Goal: Check status: Check status

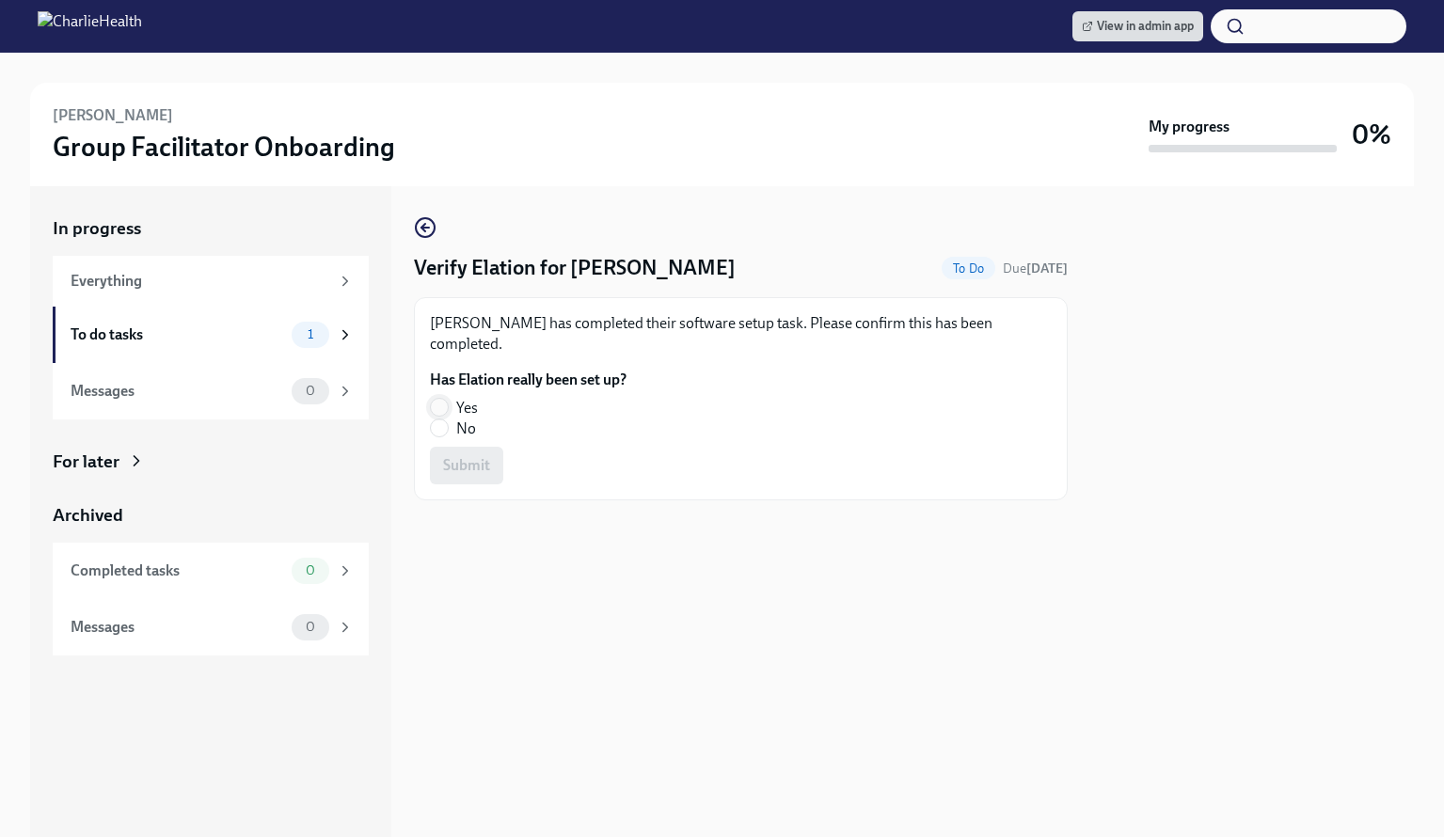
click at [440, 399] on input "Yes" at bounding box center [439, 407] width 17 height 17
radio input "true"
click at [467, 456] on span "Submit" at bounding box center [466, 465] width 47 height 19
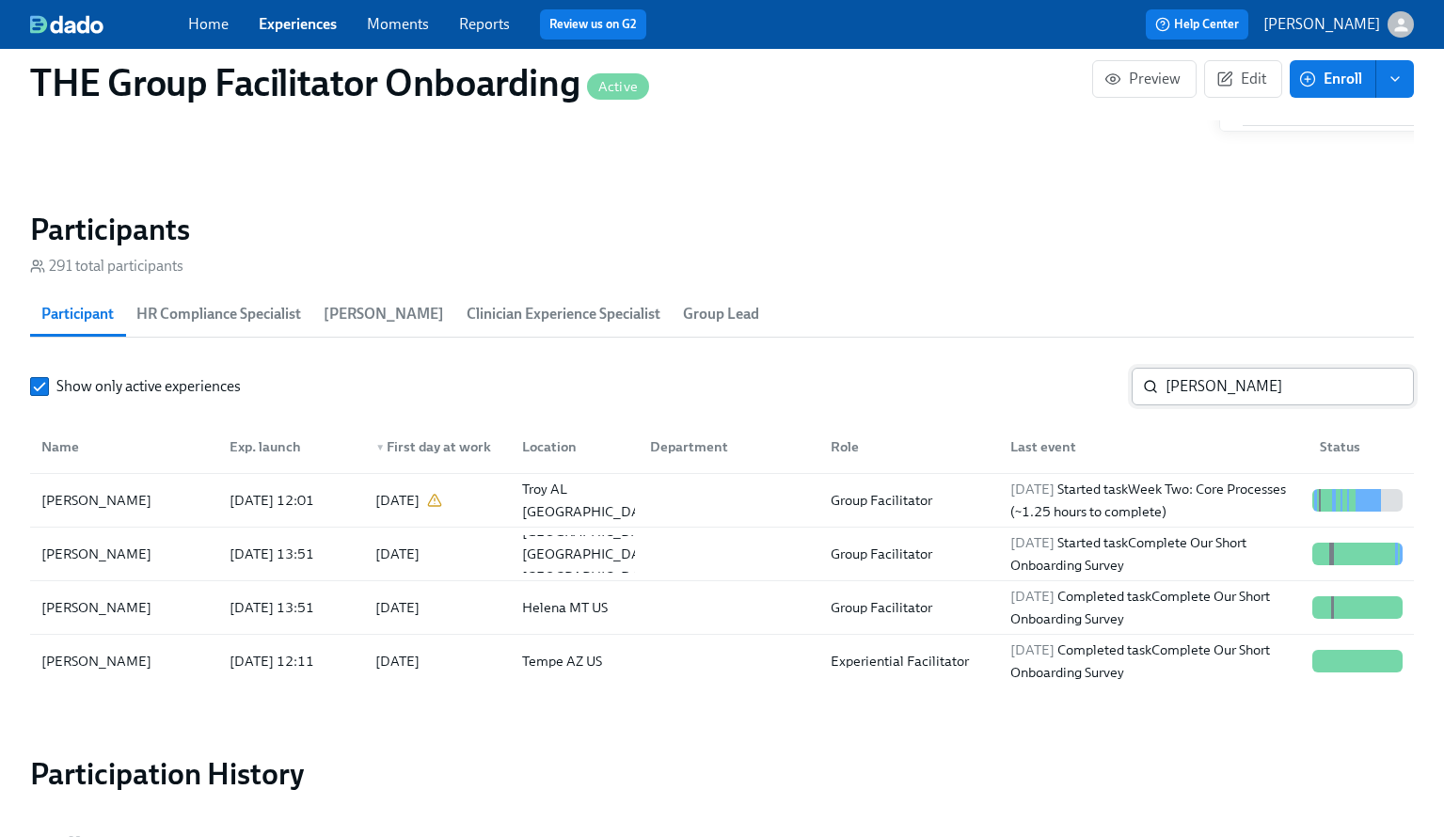
scroll to position [0, 28032]
click at [1199, 393] on input "ashley" at bounding box center [1290, 387] width 248 height 38
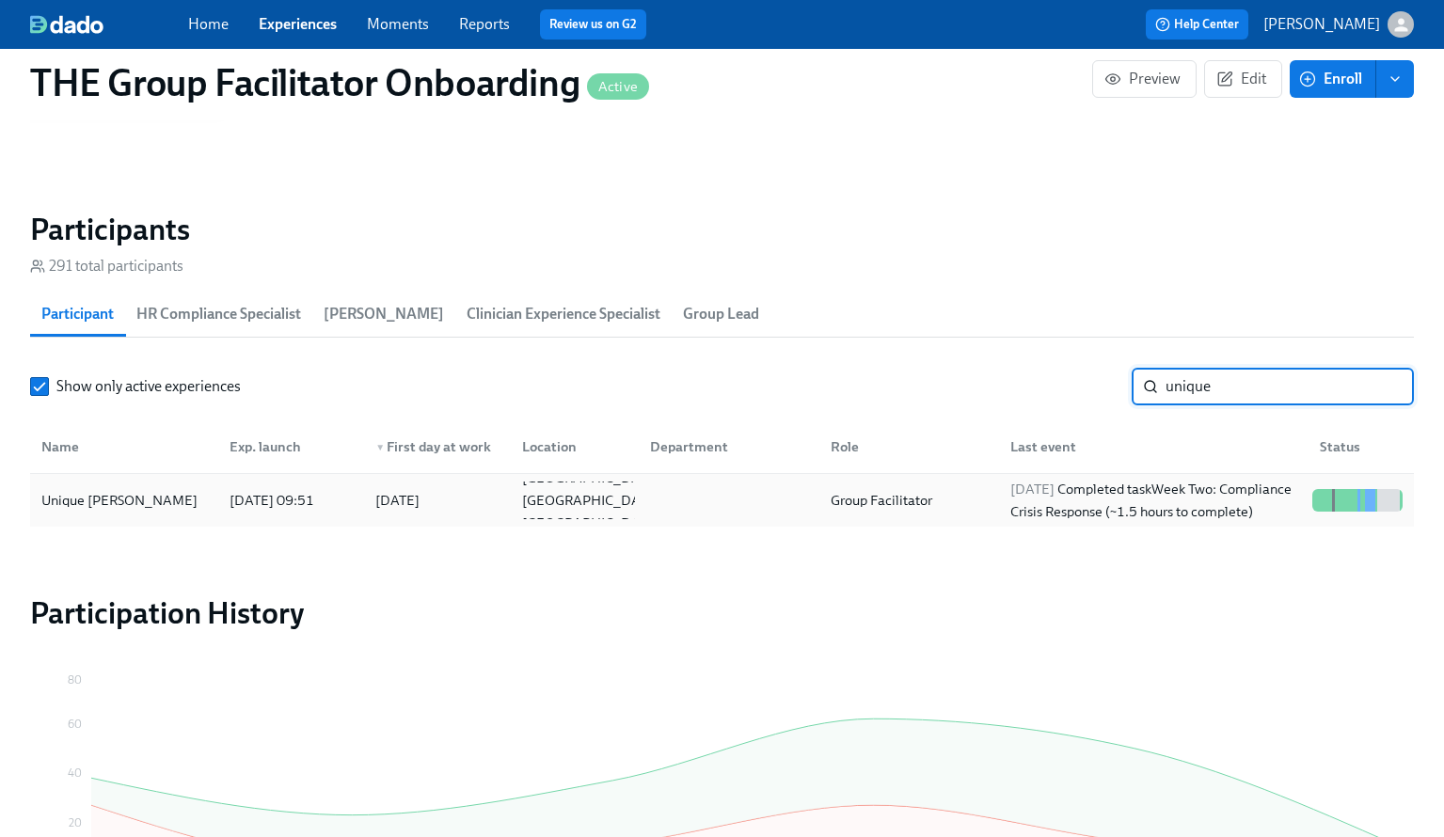
click at [1024, 503] on div "2025/10/08 Completed task Week Two: Compliance Crisis Response (~1.5 hours to c…" at bounding box center [1154, 500] width 302 height 45
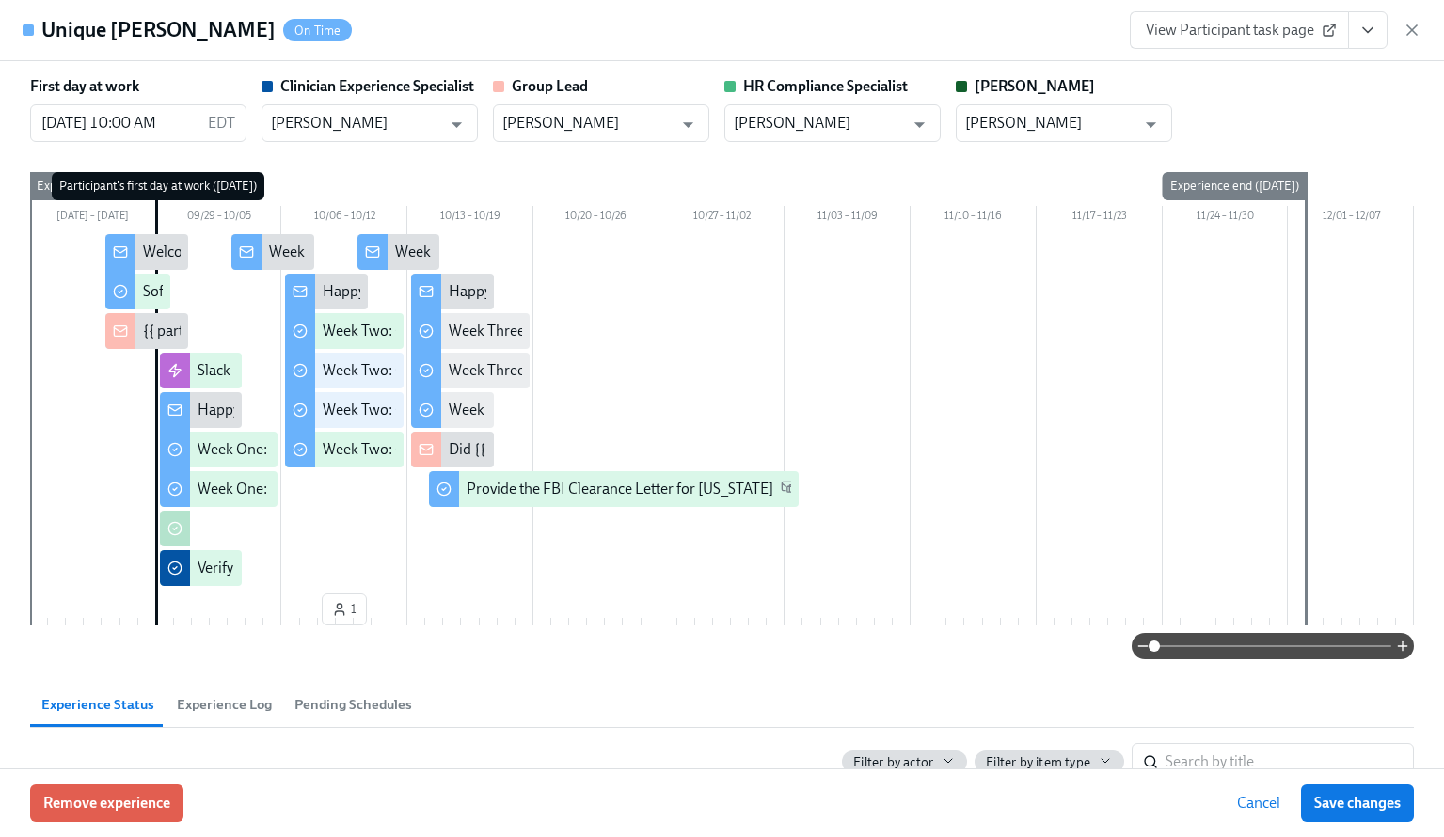
click at [1233, 29] on span "View Participant task page" at bounding box center [1239, 30] width 187 height 19
drag, startPoint x: 1415, startPoint y: 34, endPoint x: 612, endPoint y: 90, distance: 805.4
click at [1415, 34] on icon "button" at bounding box center [1412, 30] width 19 height 19
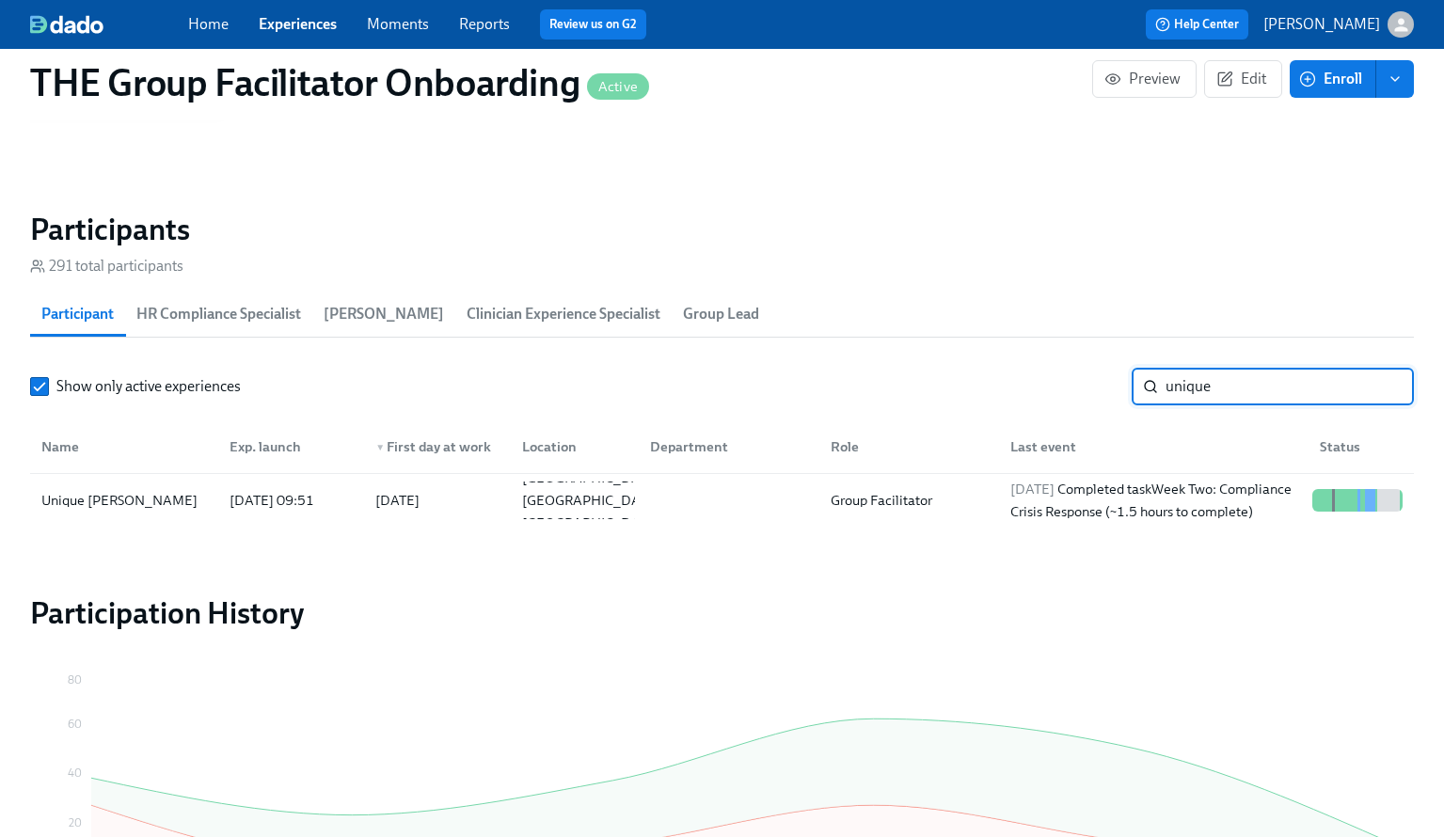
click at [1195, 380] on input "unique" at bounding box center [1290, 387] width 248 height 38
paste input "Katherine Marches"
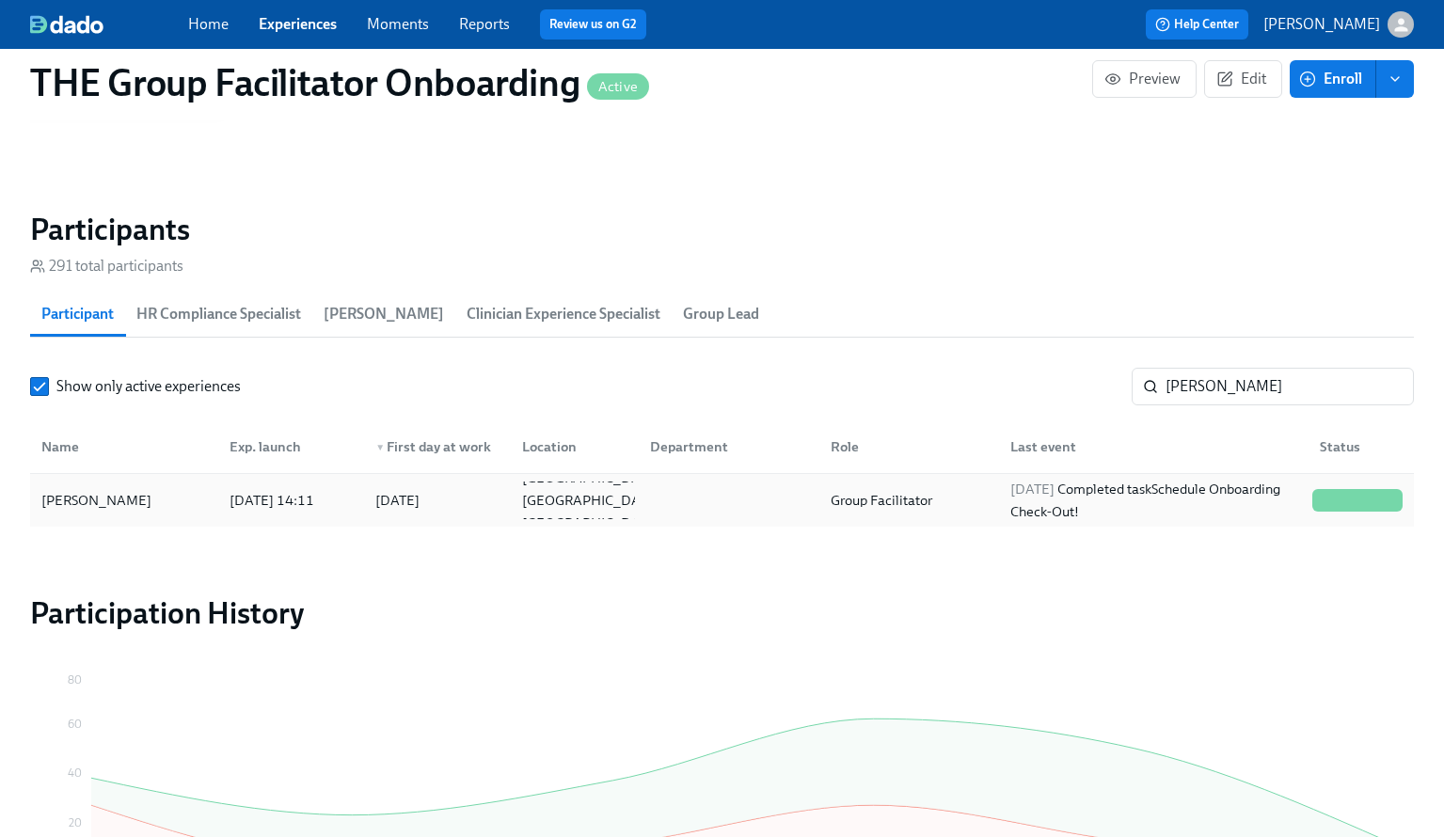
click at [1157, 507] on div "2025/10/08 Completed task Schedule Onboarding Check-Out!" at bounding box center [1154, 500] width 302 height 45
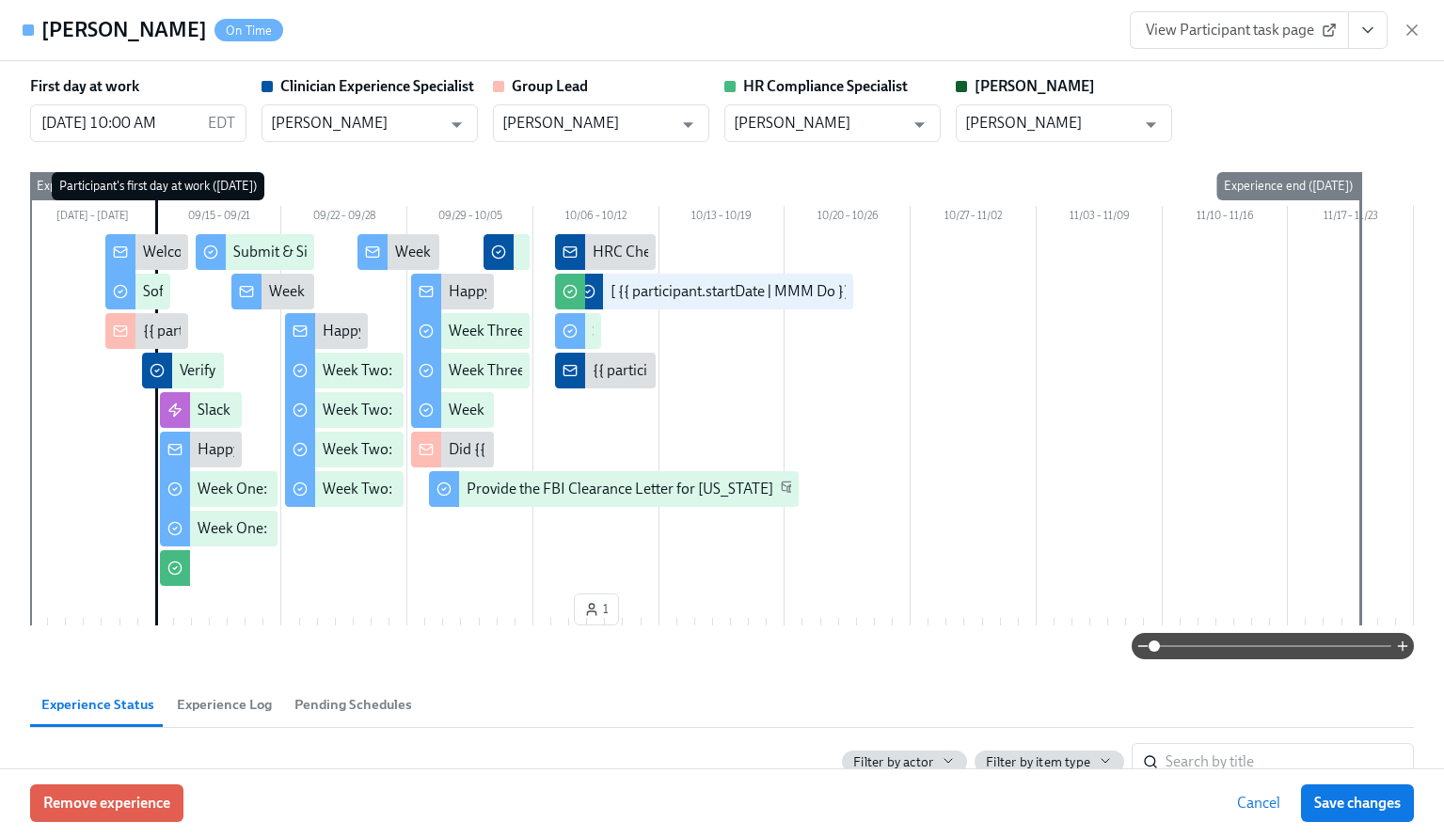
click at [1377, 39] on button "View task page" at bounding box center [1368, 30] width 40 height 38
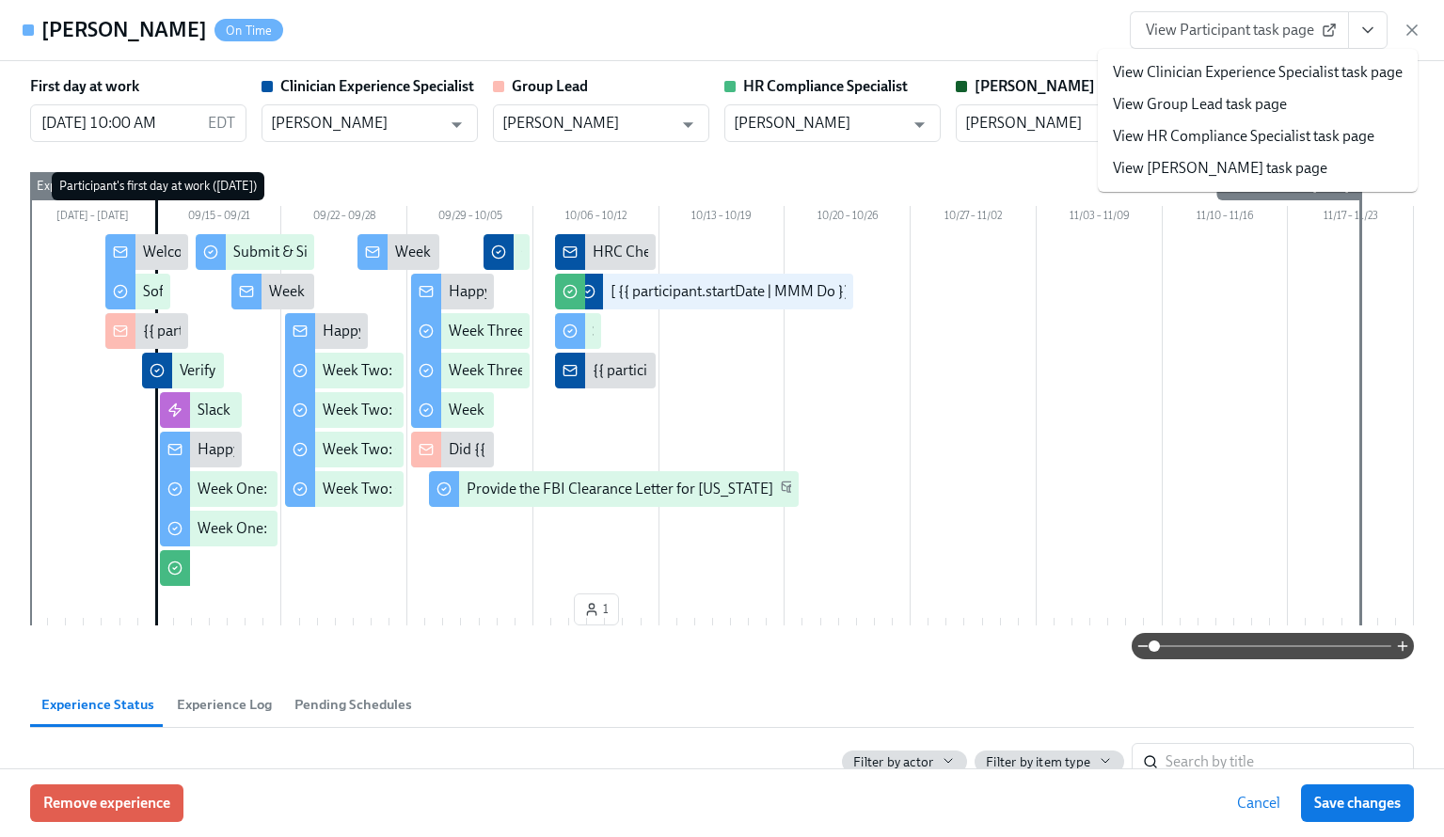
click at [1212, 75] on link "View Clinician Experience Specialist task page" at bounding box center [1258, 72] width 290 height 21
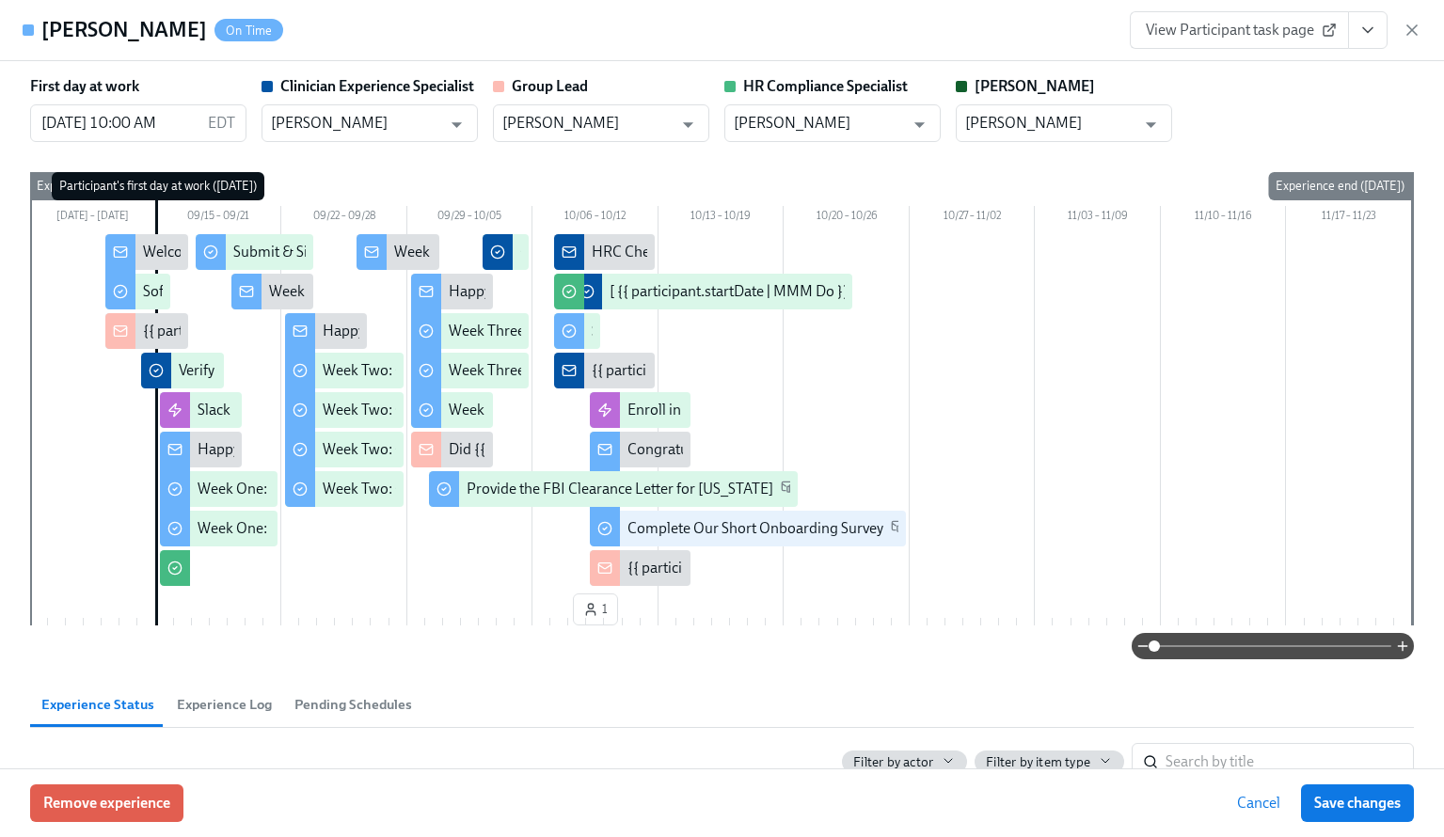
drag, startPoint x: 1417, startPoint y: 25, endPoint x: 1258, endPoint y: 278, distance: 298.1
click at [1417, 25] on icon "button" at bounding box center [1411, 29] width 9 height 9
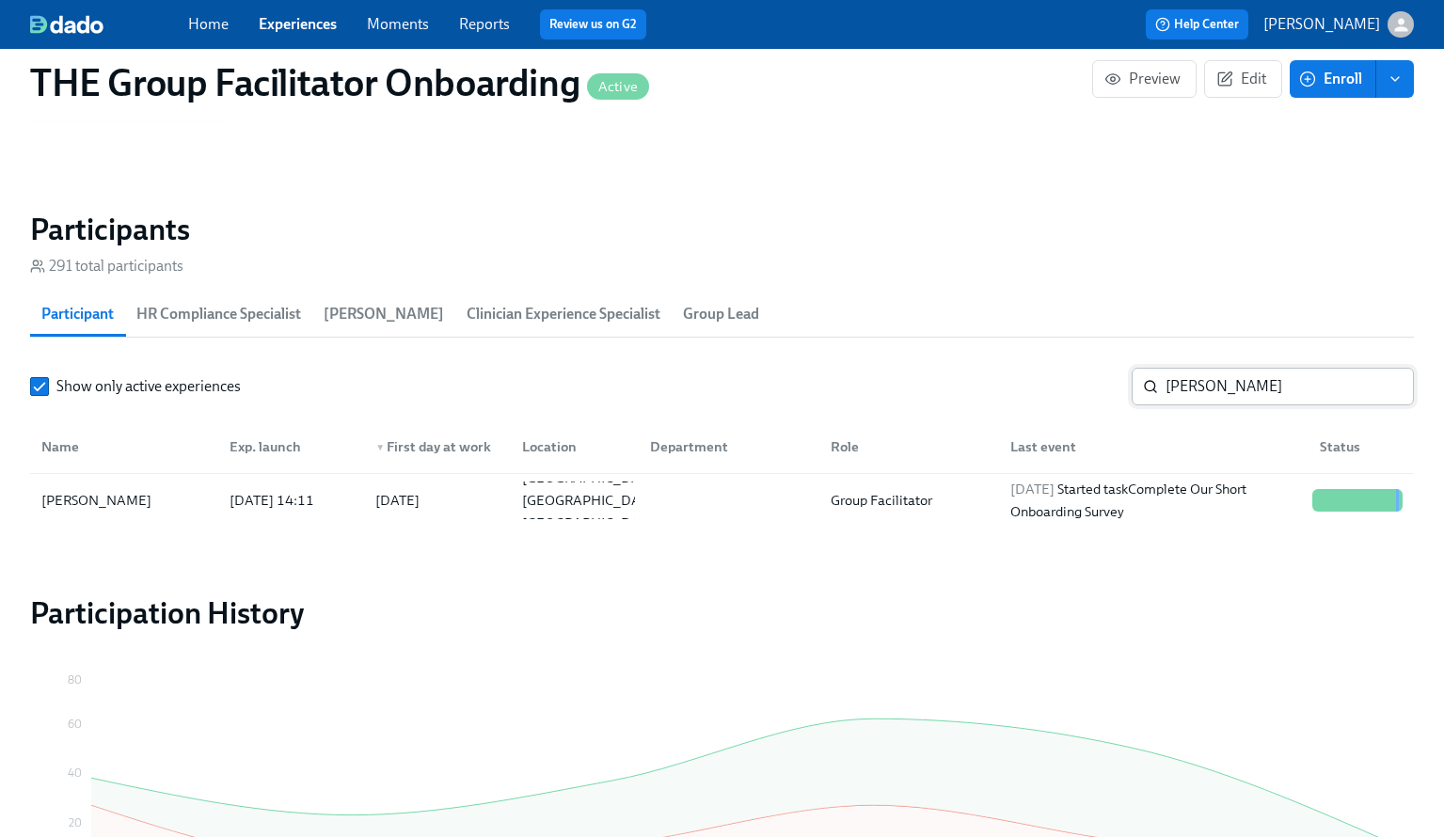
click at [1210, 377] on input "Katherine Marchese" at bounding box center [1290, 387] width 248 height 38
paste input "Codi Perry"
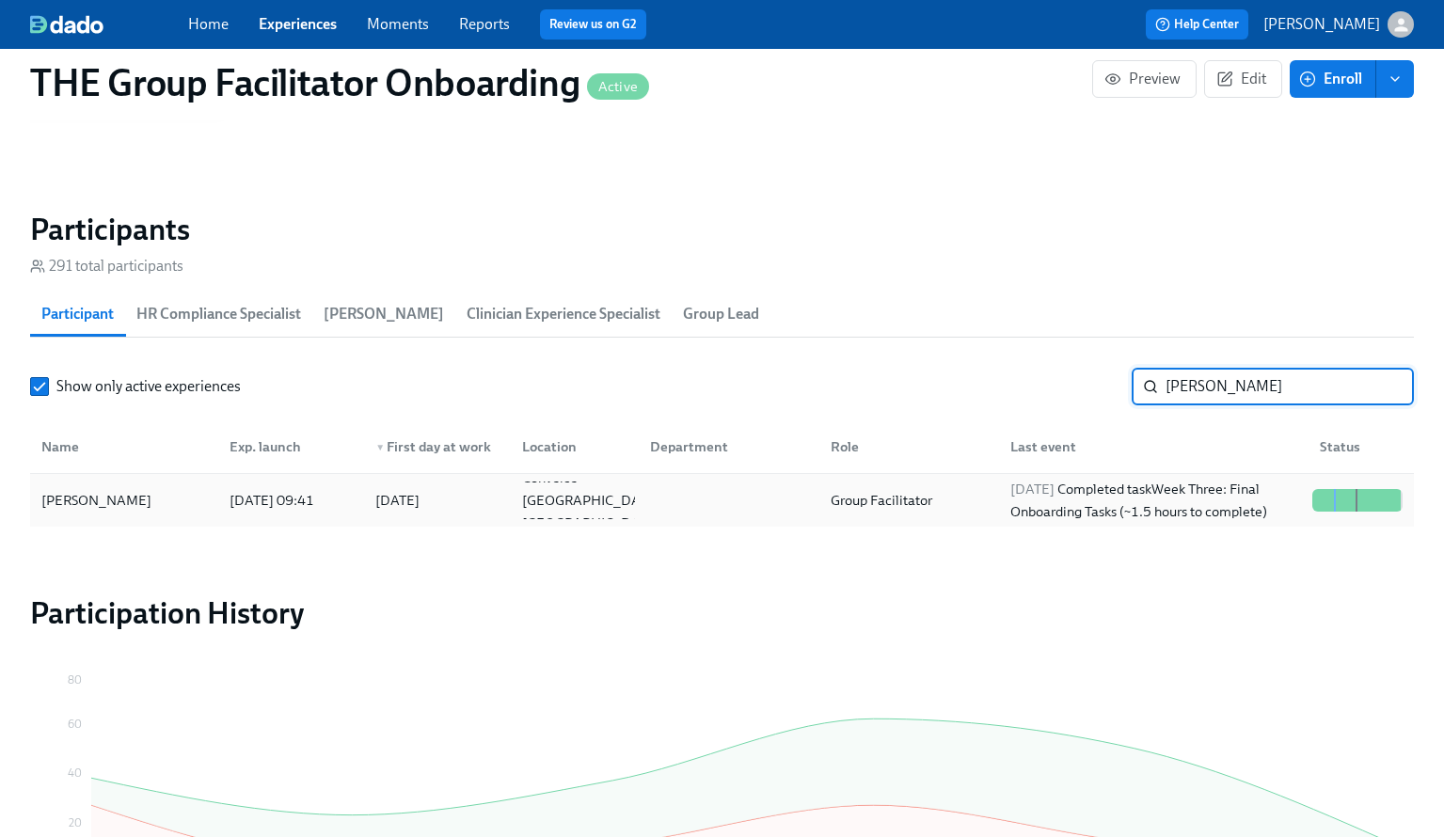
type input "Codi Perry"
click at [1165, 499] on div "2025/10/09 Completed task Week Three: Final Onboarding Tasks (~1.5 hours to com…" at bounding box center [1154, 500] width 302 height 45
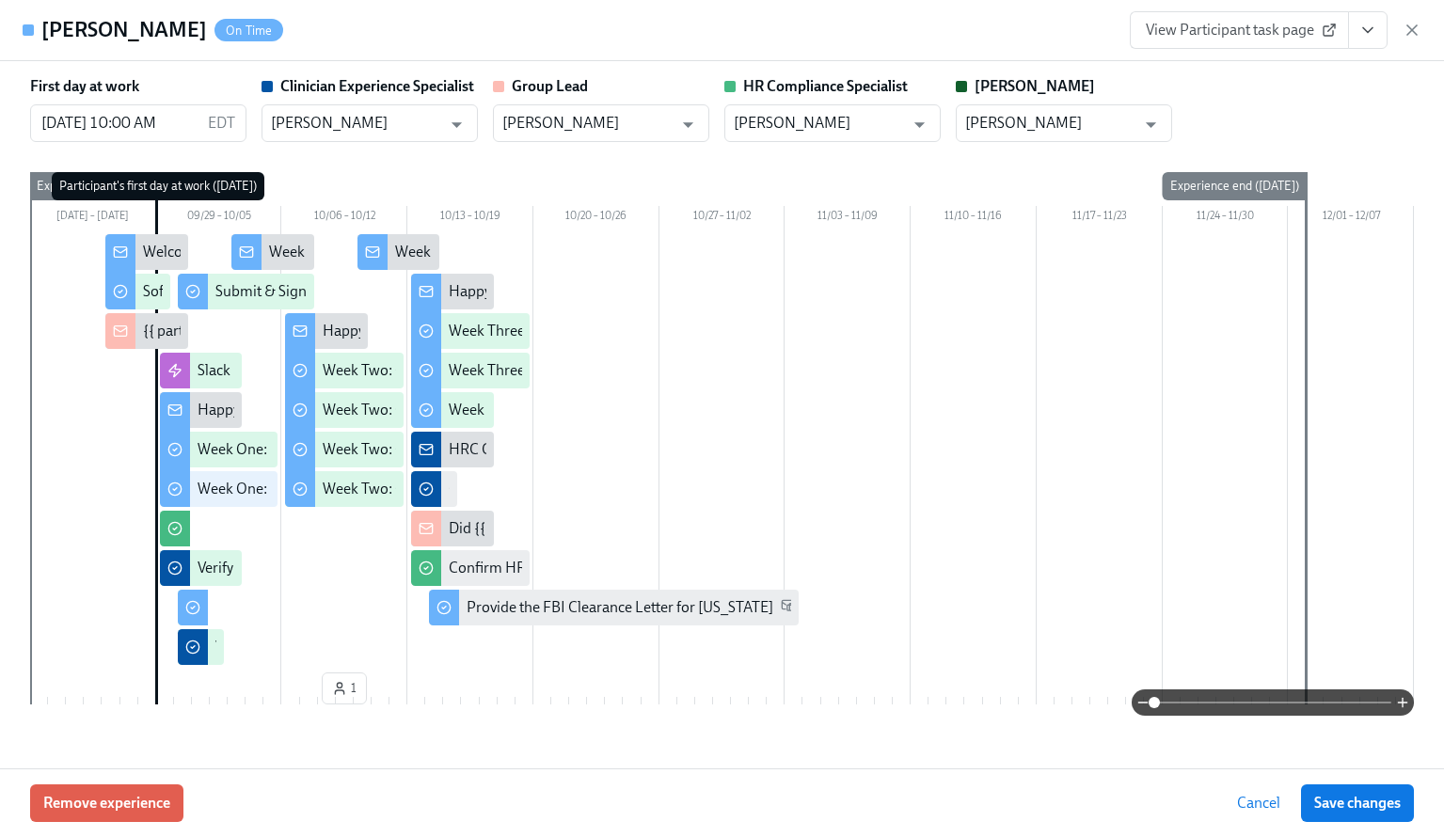
click at [1311, 37] on span "View Participant task page" at bounding box center [1239, 30] width 187 height 19
click at [1413, 26] on icon "button" at bounding box center [1412, 30] width 19 height 19
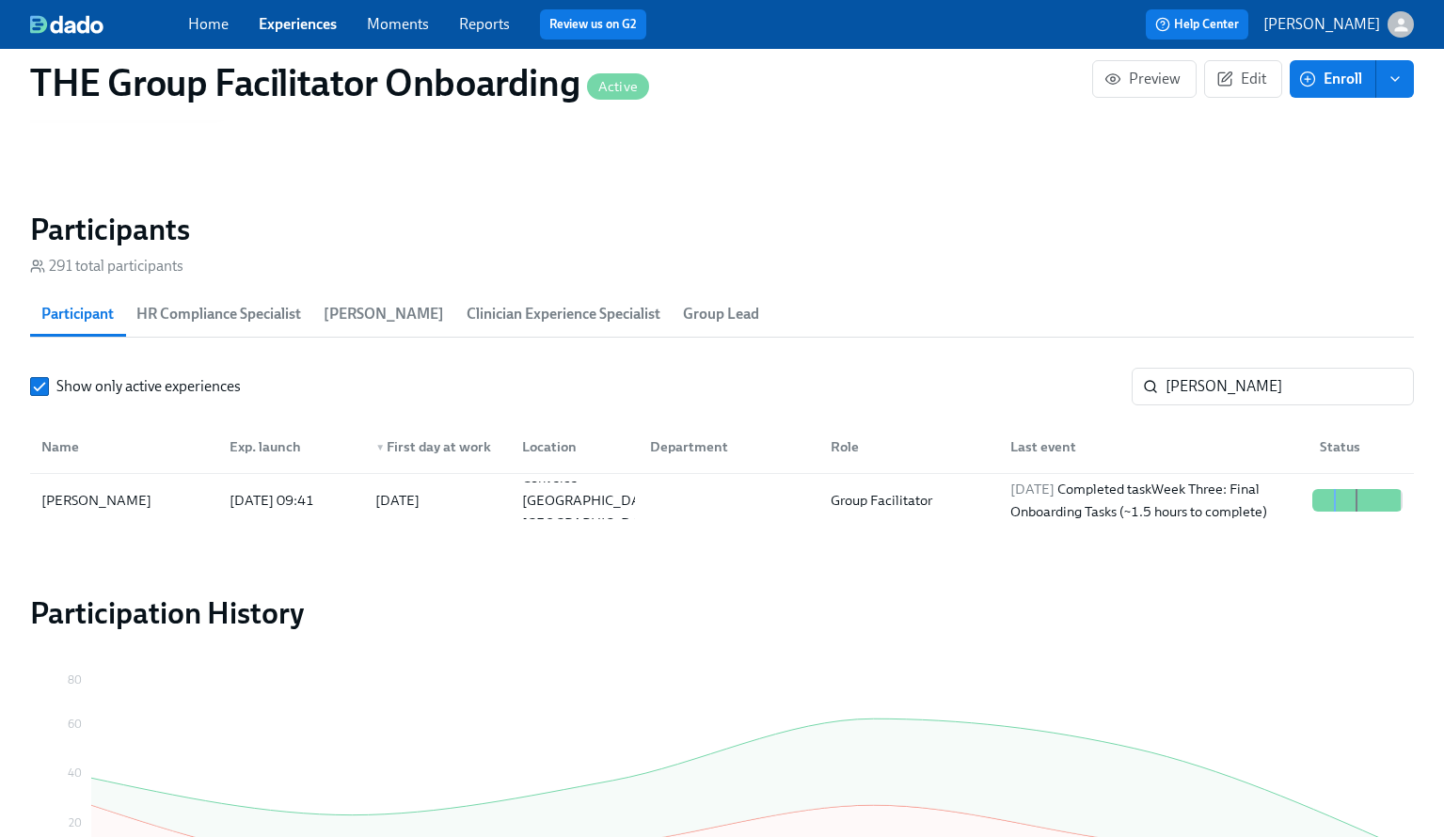
click at [301, 23] on link "Experiences" at bounding box center [298, 24] width 78 height 18
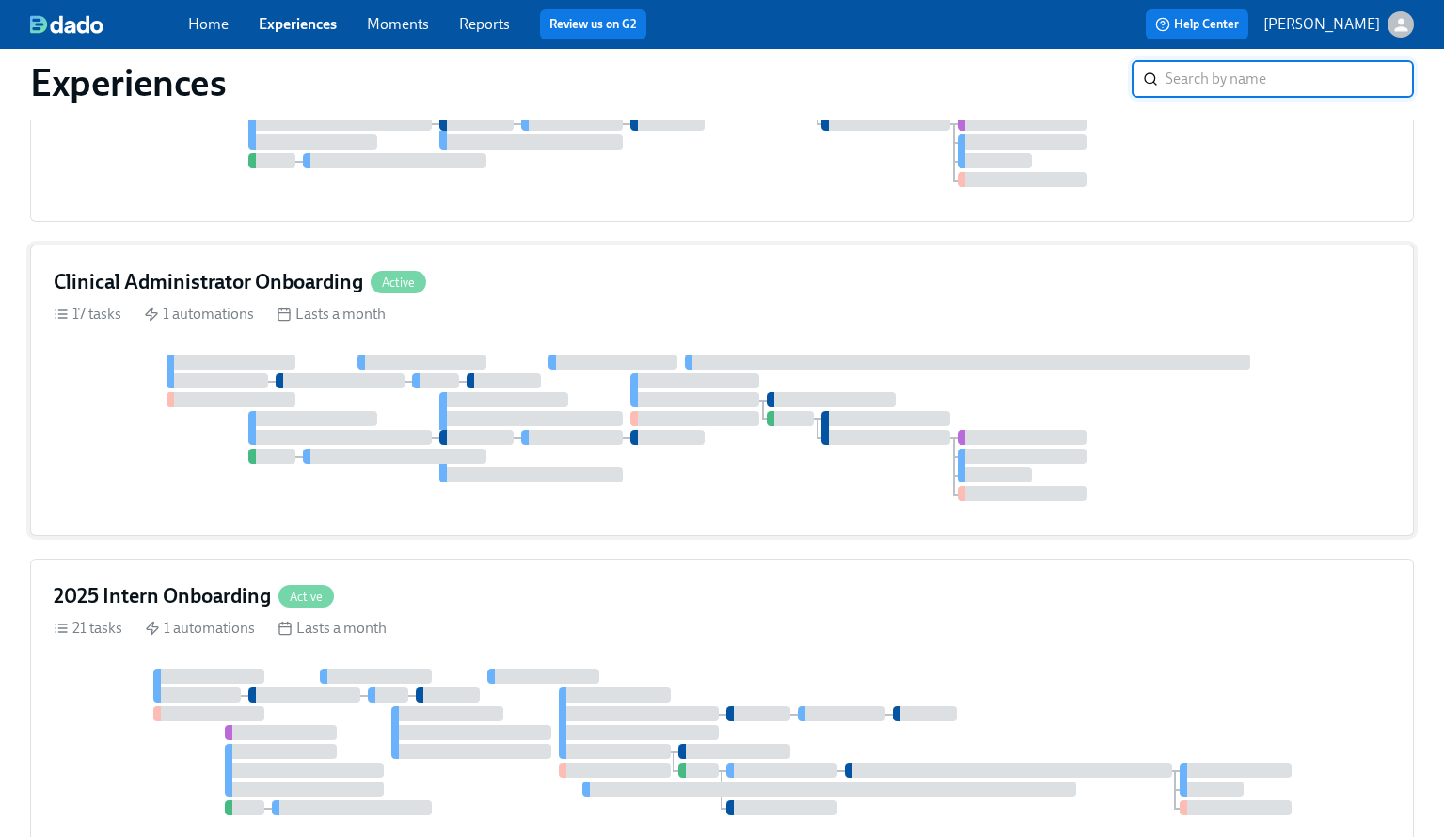
scroll to position [1045, 0]
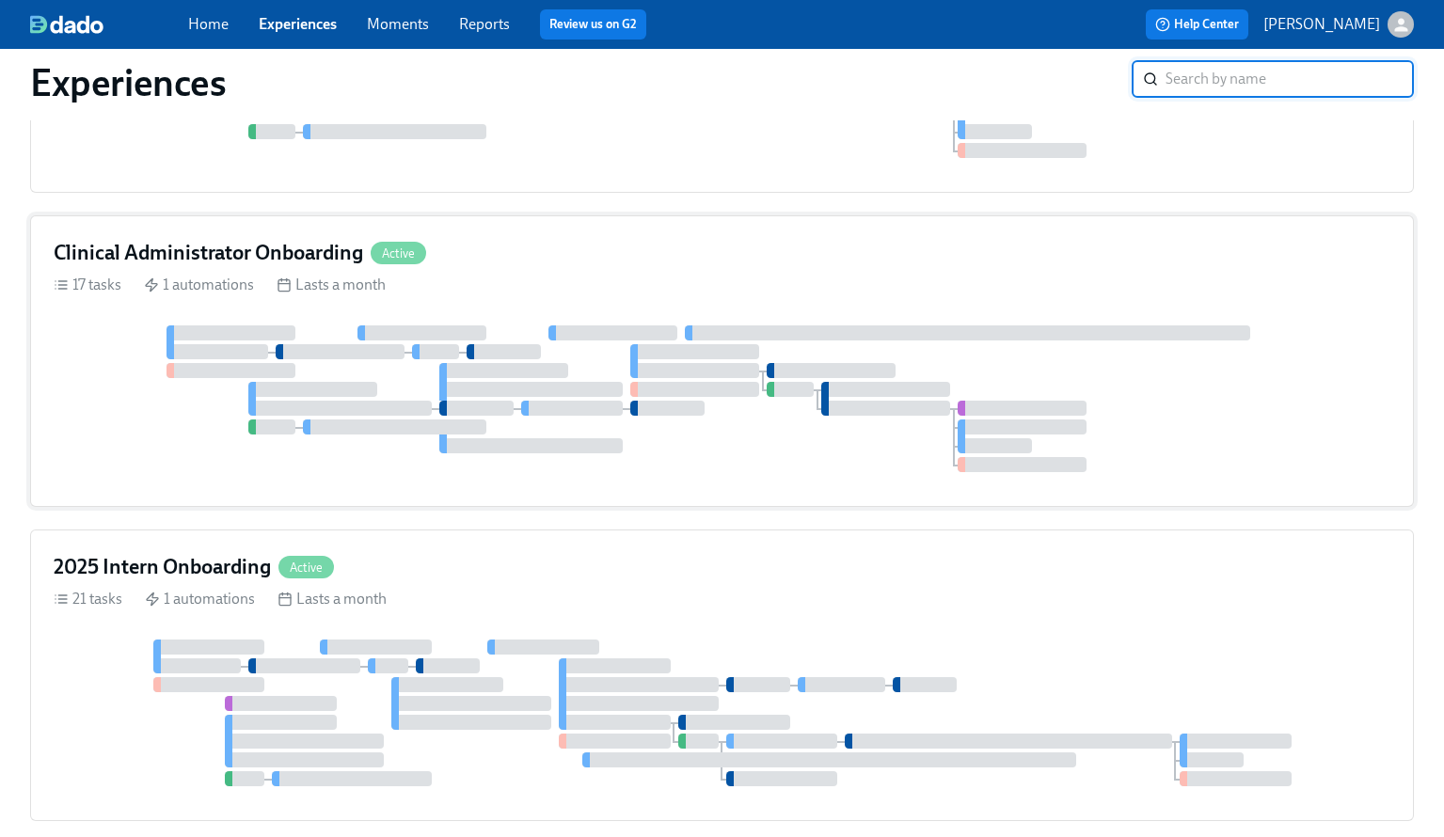
click at [877, 370] on div at bounding box center [831, 370] width 129 height 15
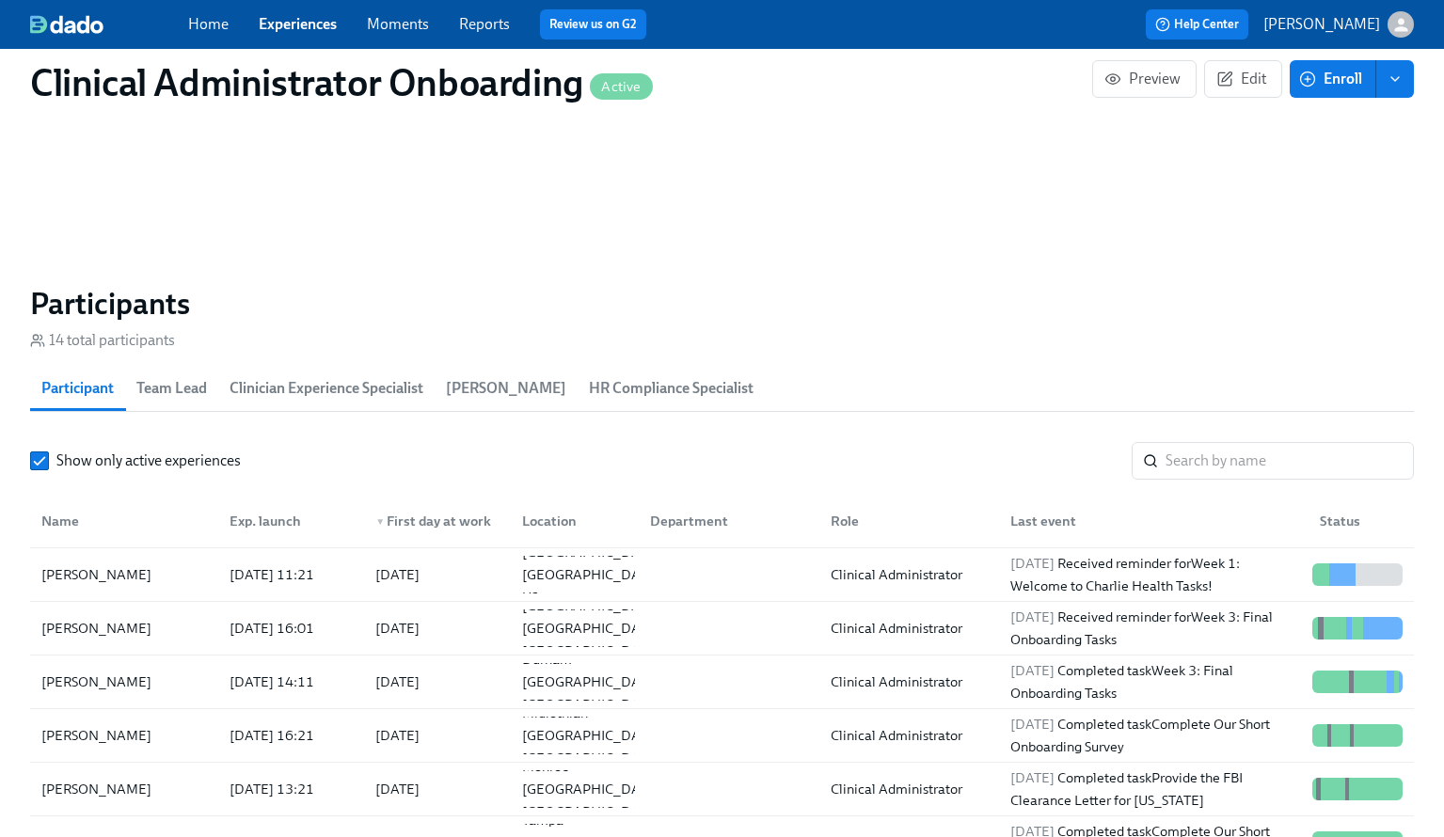
scroll to position [1421, 0]
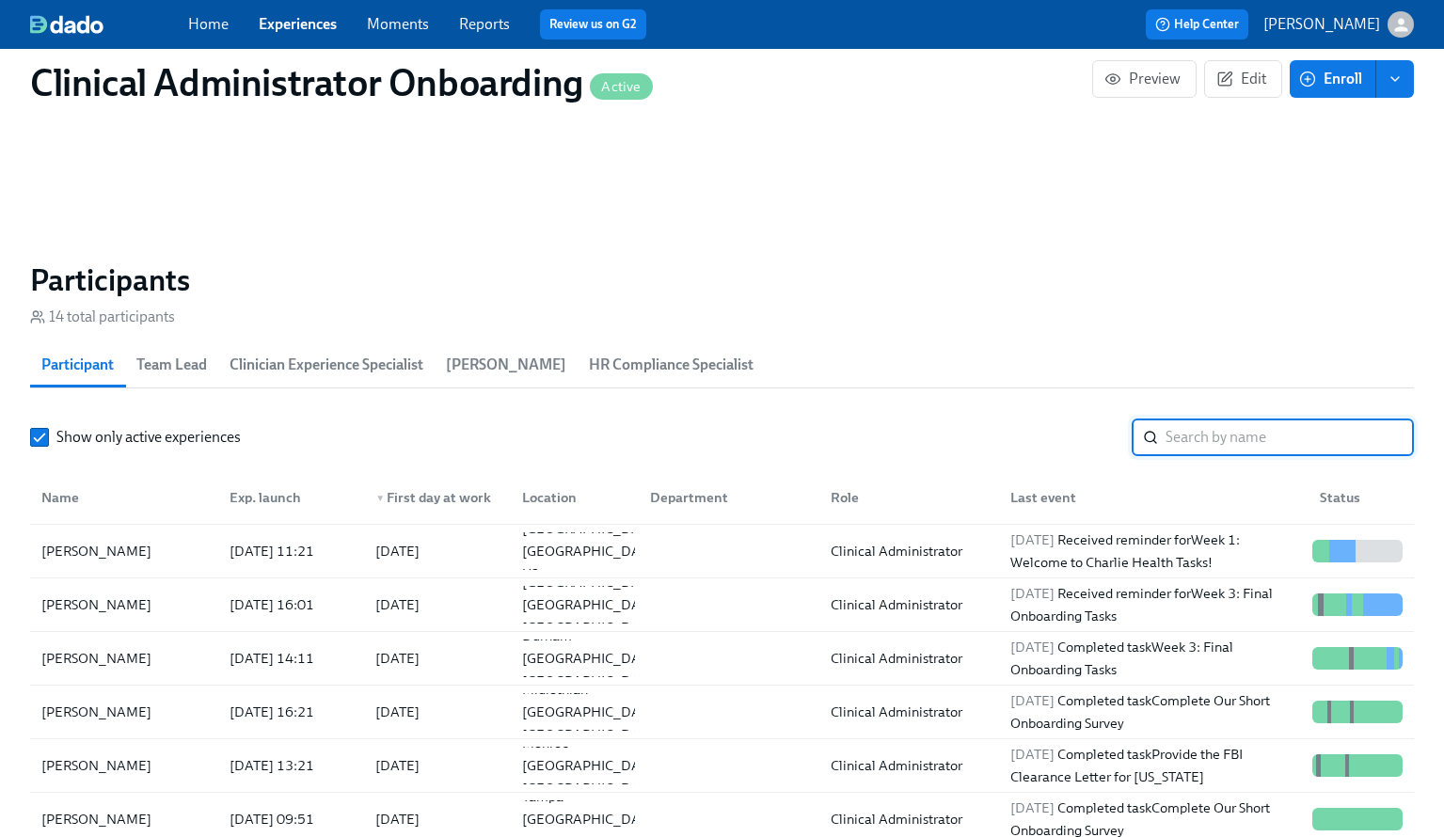
click at [1198, 440] on input "search" at bounding box center [1290, 438] width 248 height 38
click at [1242, 596] on div "2025/10/09 Received reminder for Week 3: Final Onboarding Tasks" at bounding box center [1154, 604] width 302 height 45
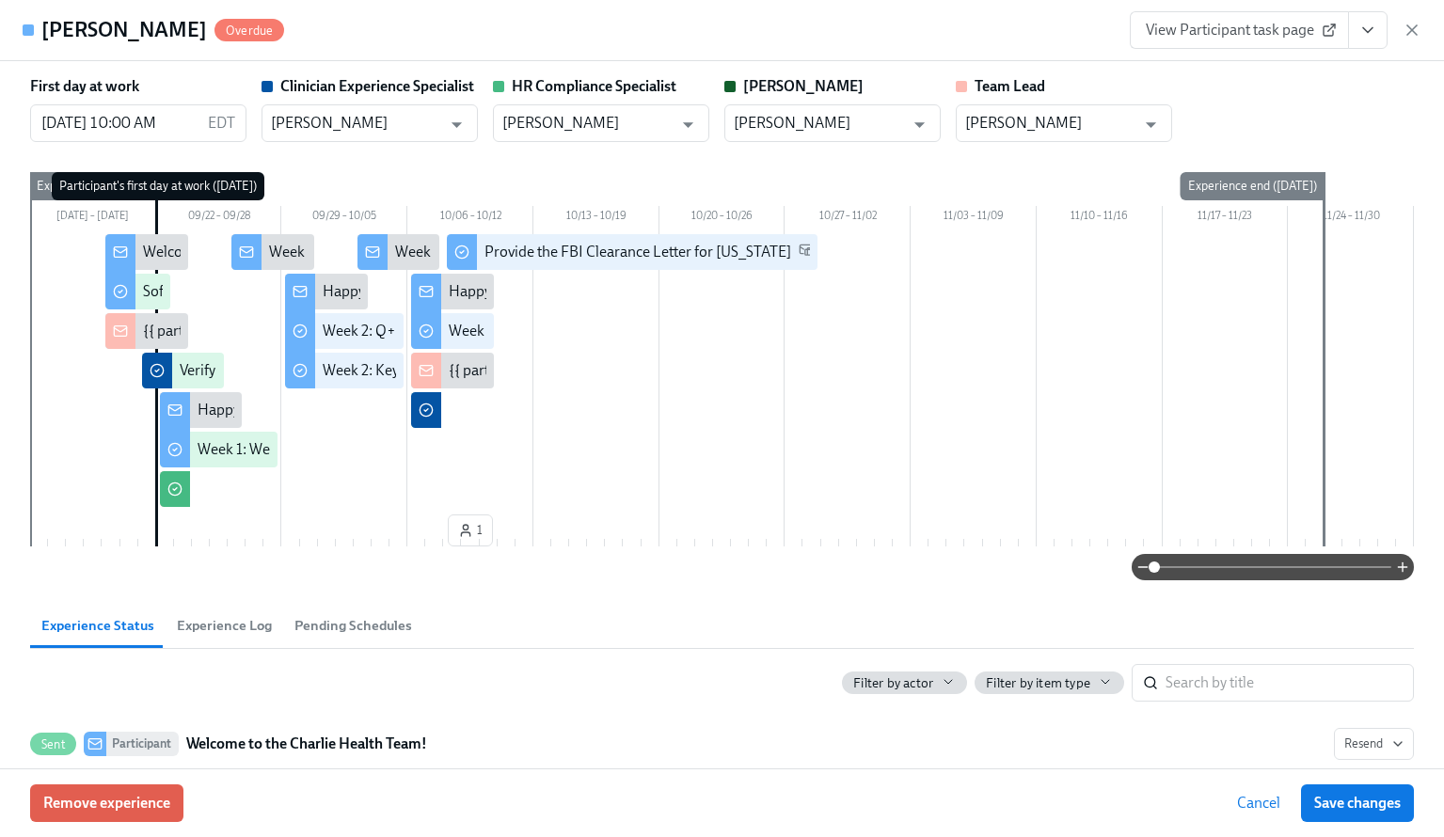
click at [1264, 24] on span "View Participant task page" at bounding box center [1239, 30] width 187 height 19
click at [1406, 33] on icon "button" at bounding box center [1412, 30] width 19 height 19
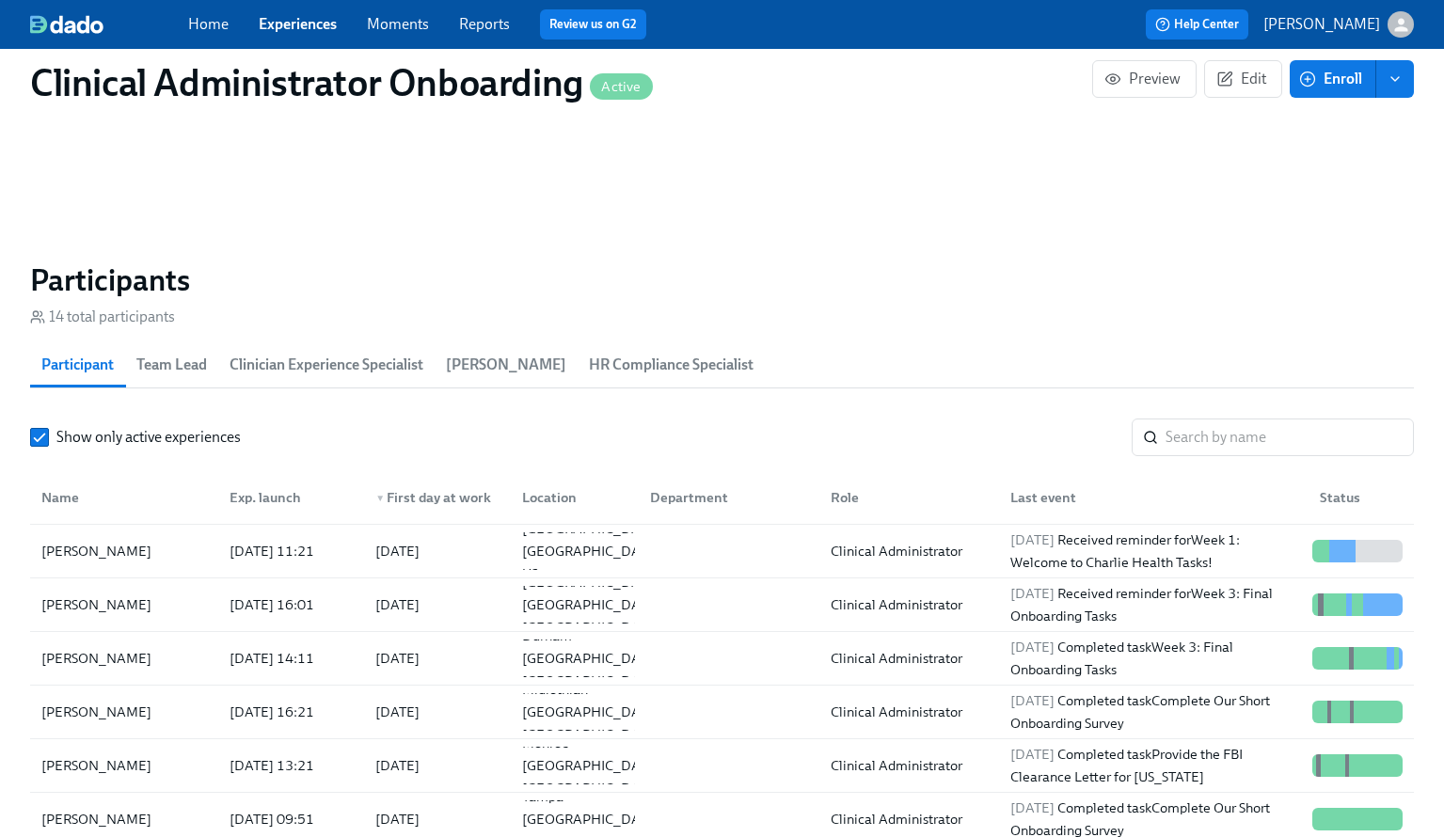
click at [310, 28] on link "Experiences" at bounding box center [298, 24] width 78 height 18
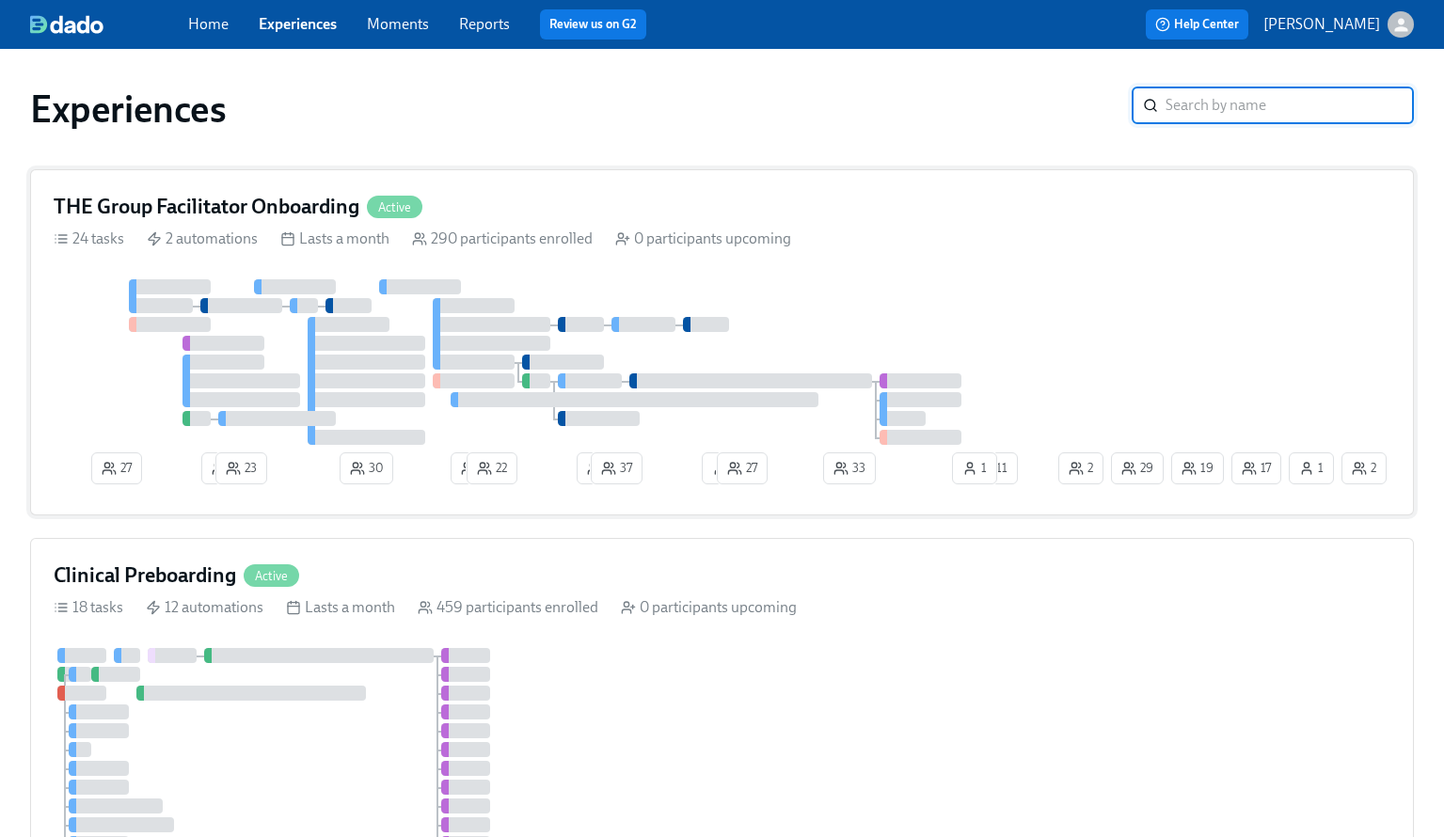
click at [751, 253] on div "THE Group Facilitator Onboarding Active 24 tasks 2 automations Lasts a month 29…" at bounding box center [722, 342] width 1384 height 346
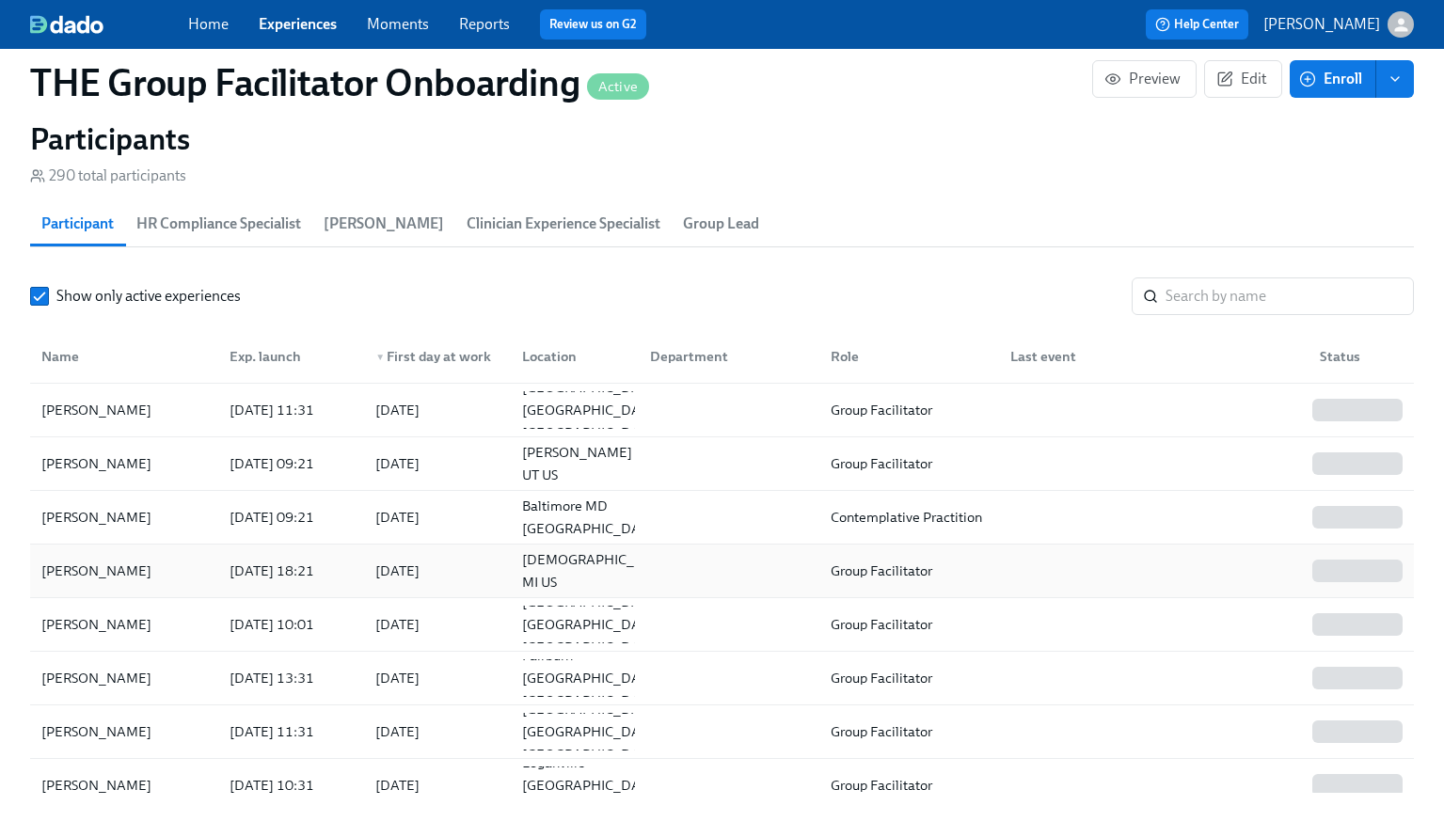
scroll to position [1724, 0]
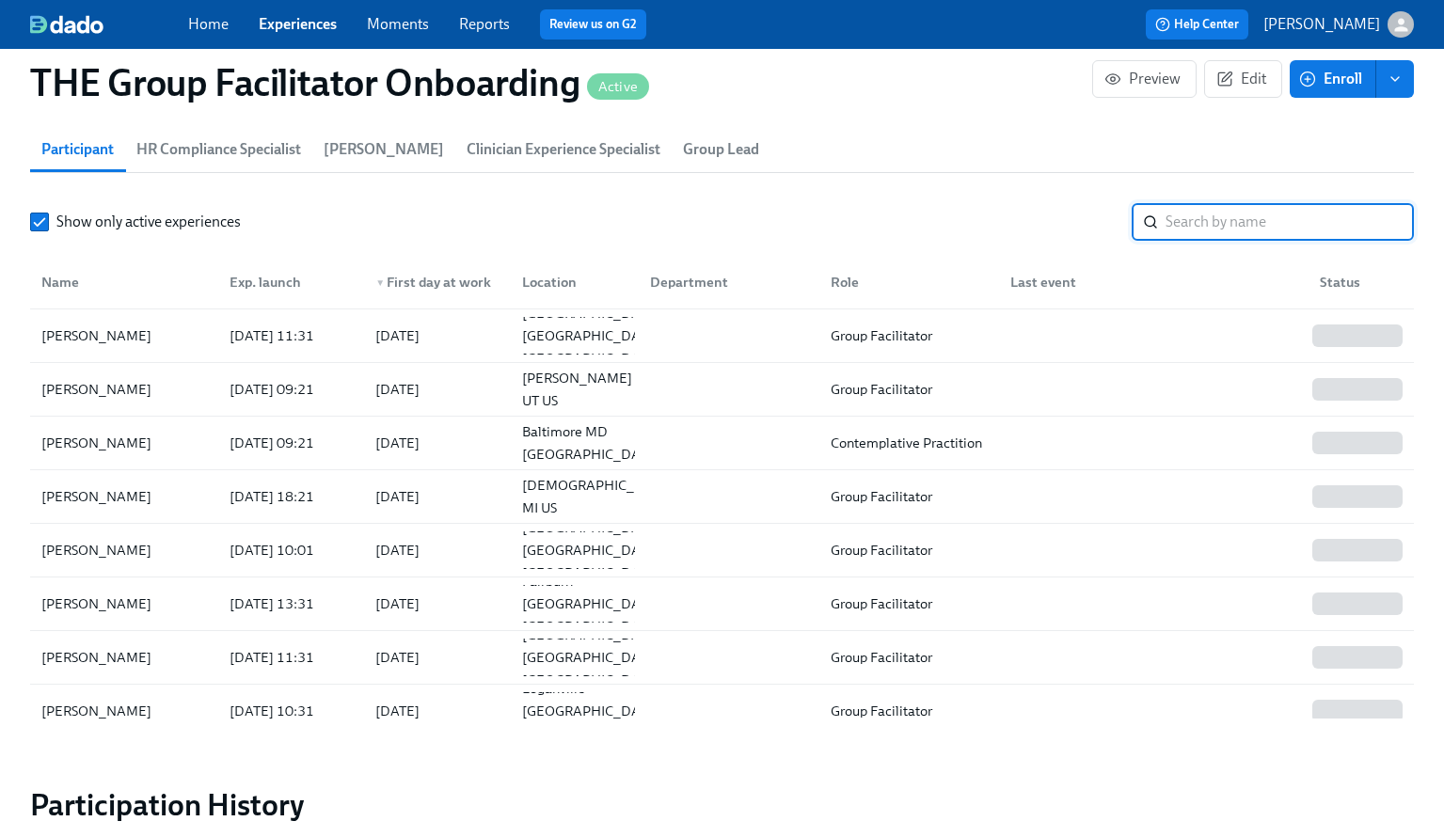
click at [1204, 224] on input "search" at bounding box center [1290, 222] width 248 height 38
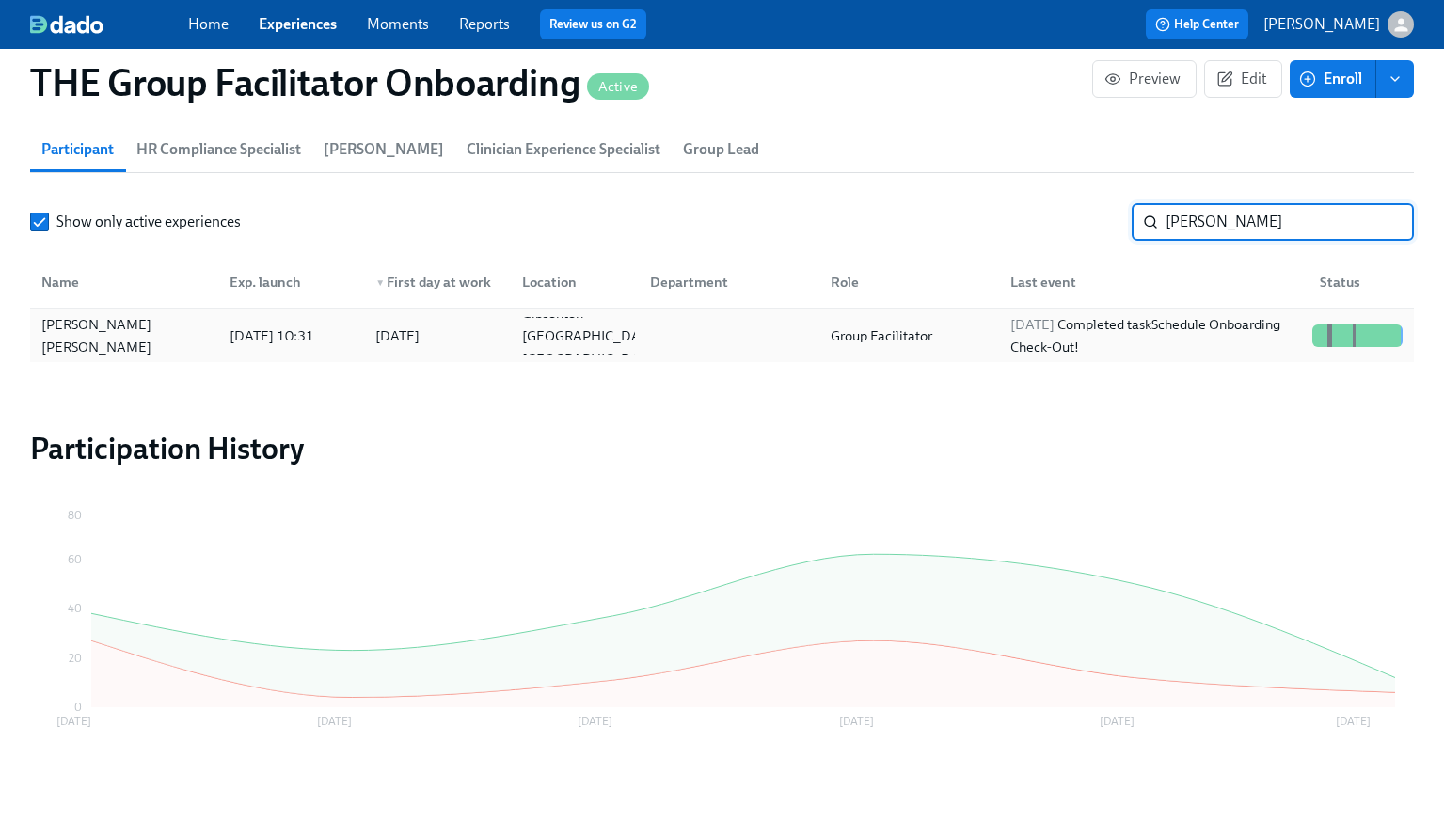
type input "karen gonz"
click at [1185, 334] on div "2025/10/06 Completed task Schedule Onboarding Check-Out!" at bounding box center [1154, 335] width 302 height 45
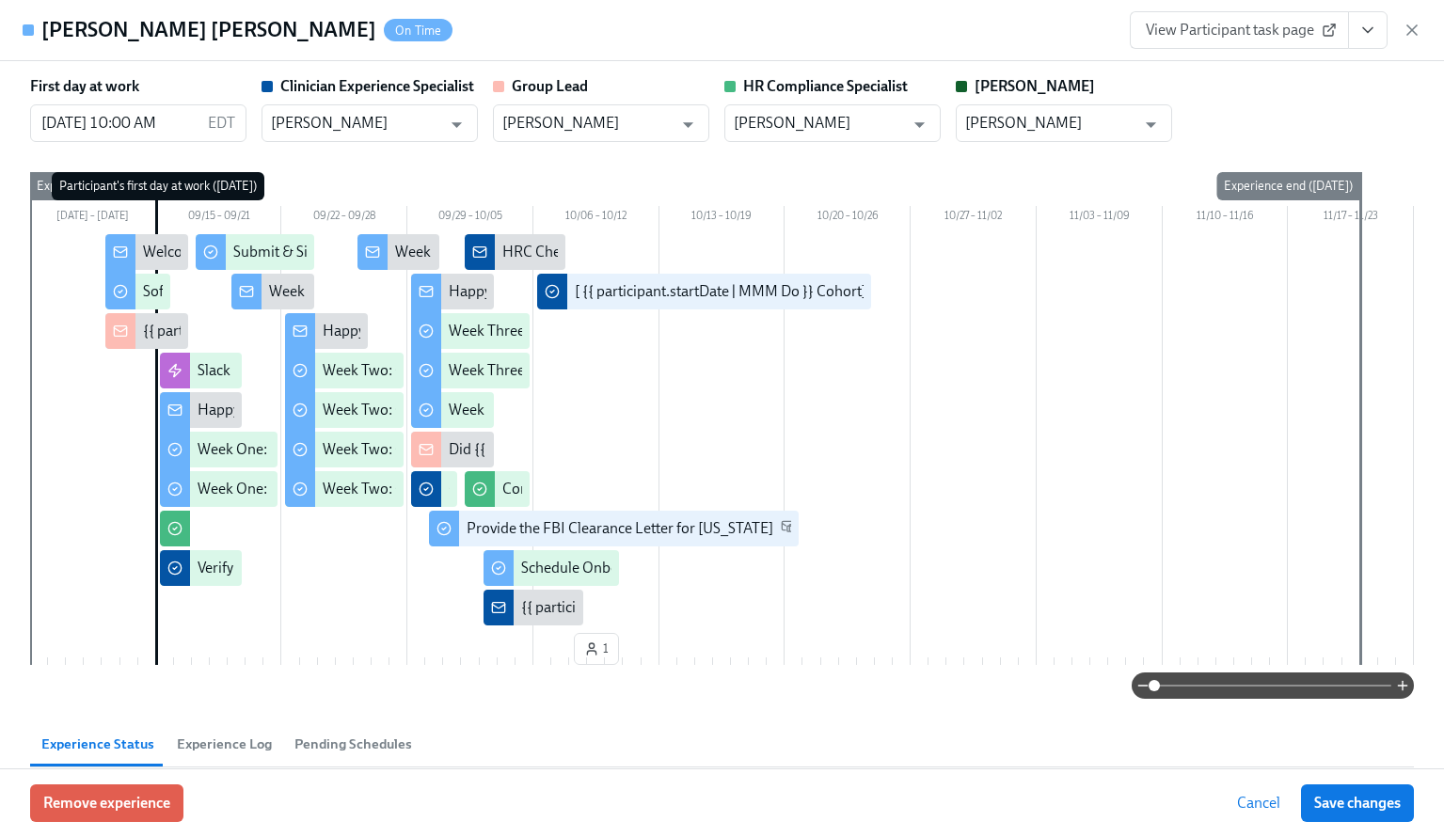
click at [1381, 29] on button "View task page" at bounding box center [1368, 30] width 40 height 38
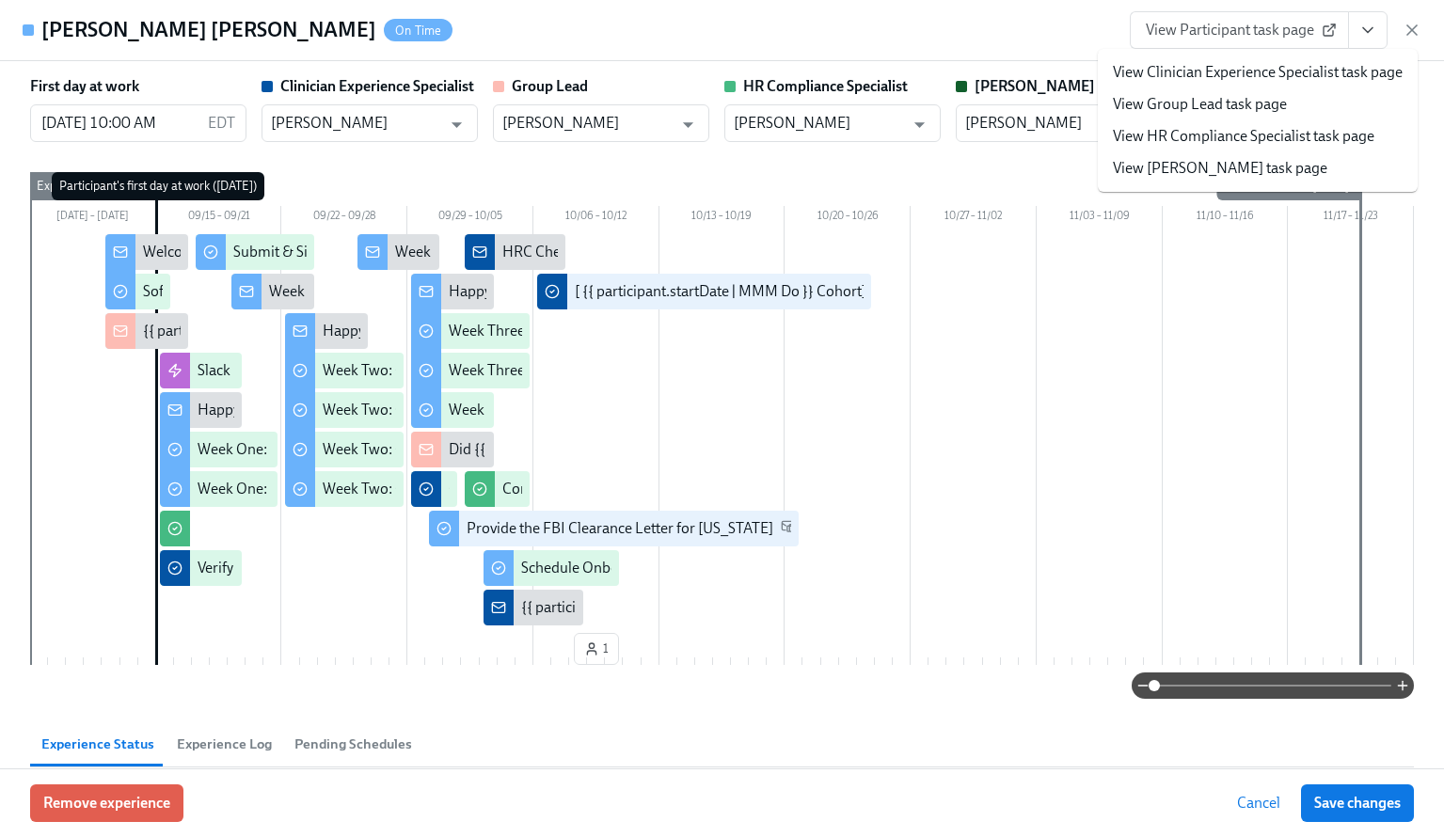
click at [1266, 63] on link "View Clinician Experience Specialist task page" at bounding box center [1258, 72] width 290 height 21
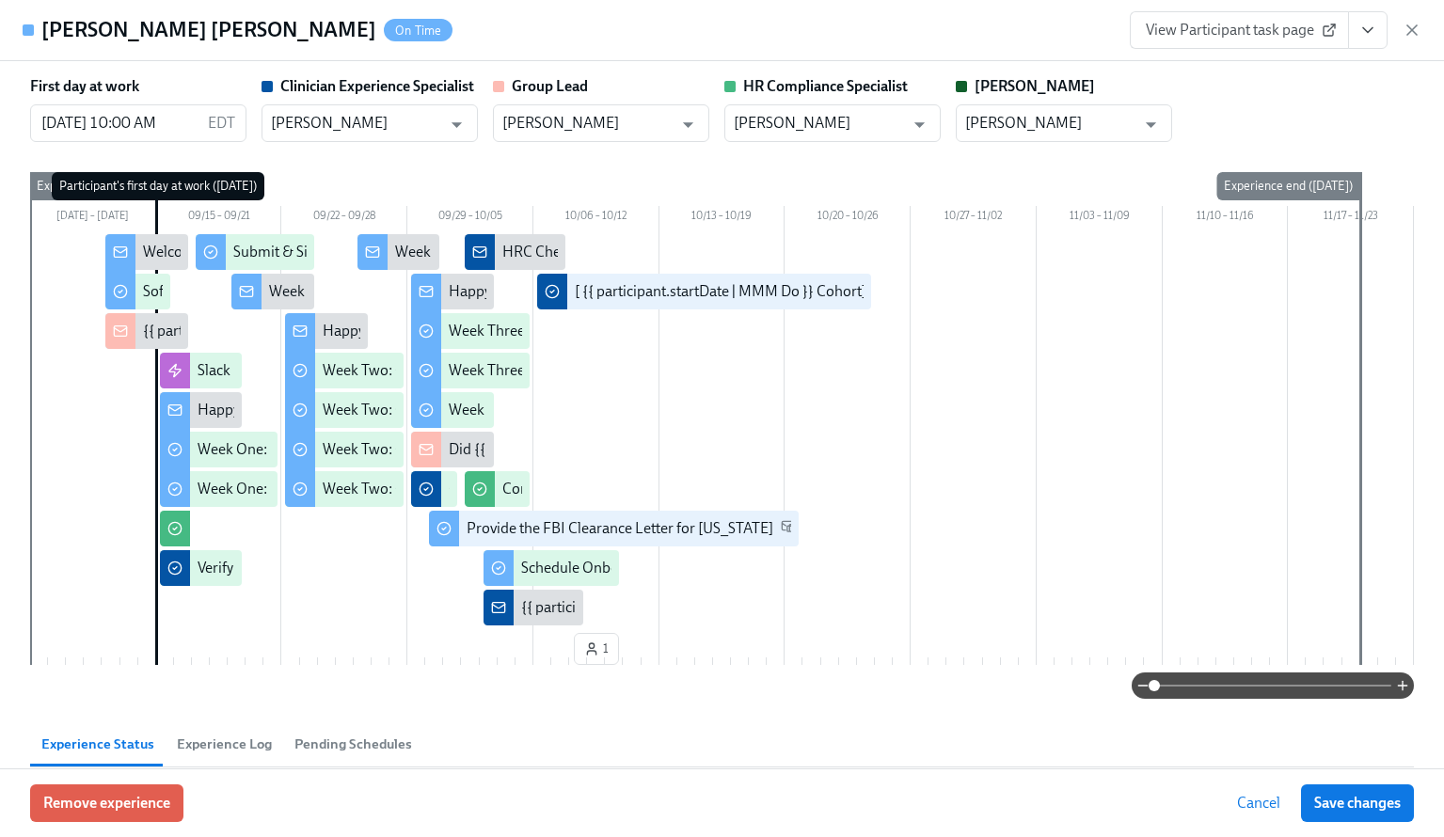
scroll to position [1680, 0]
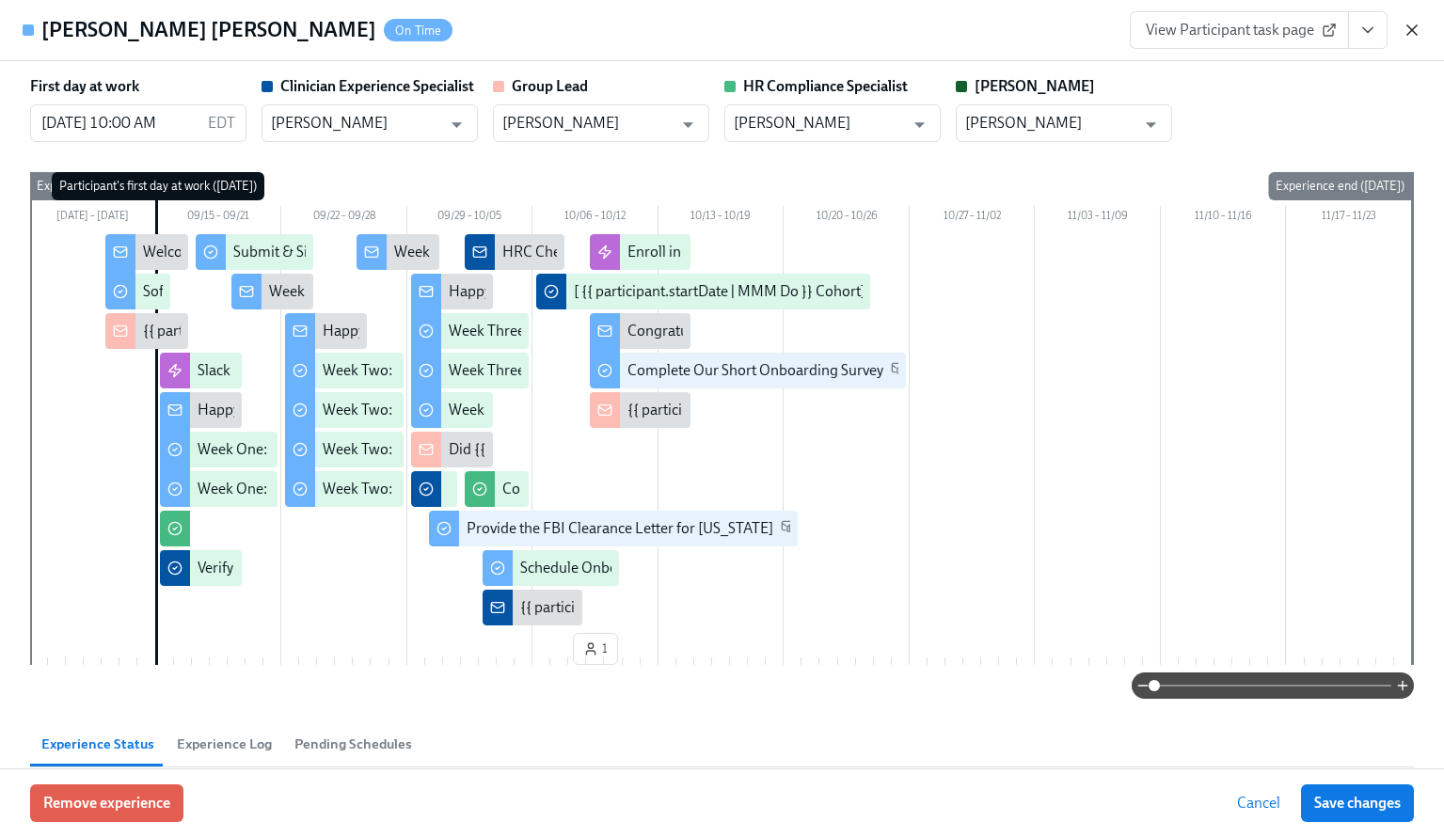
click at [1421, 27] on icon "button" at bounding box center [1412, 30] width 19 height 19
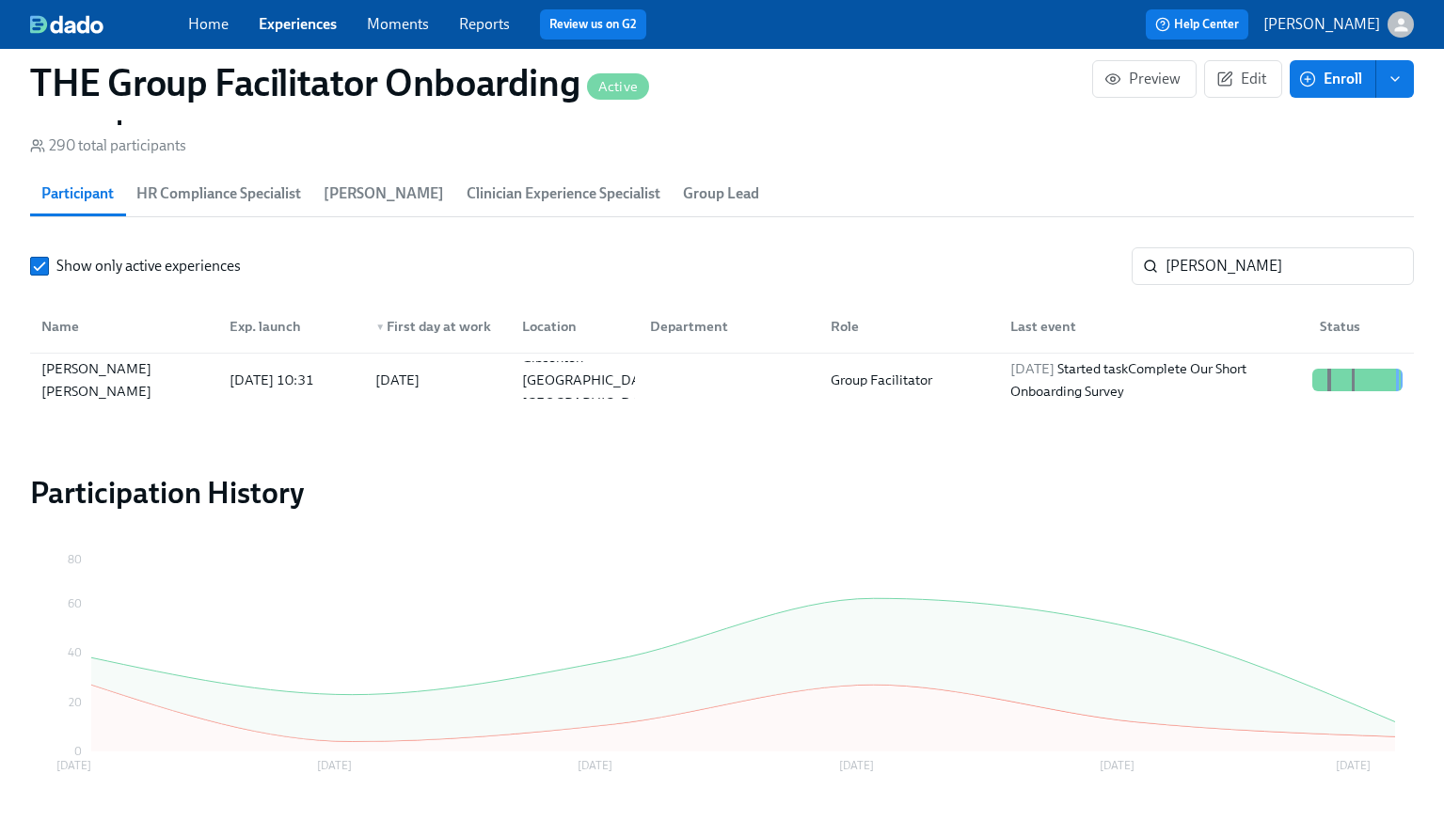
scroll to position [0, 28032]
click at [1407, 31] on icon "button" at bounding box center [1401, 25] width 20 height 20
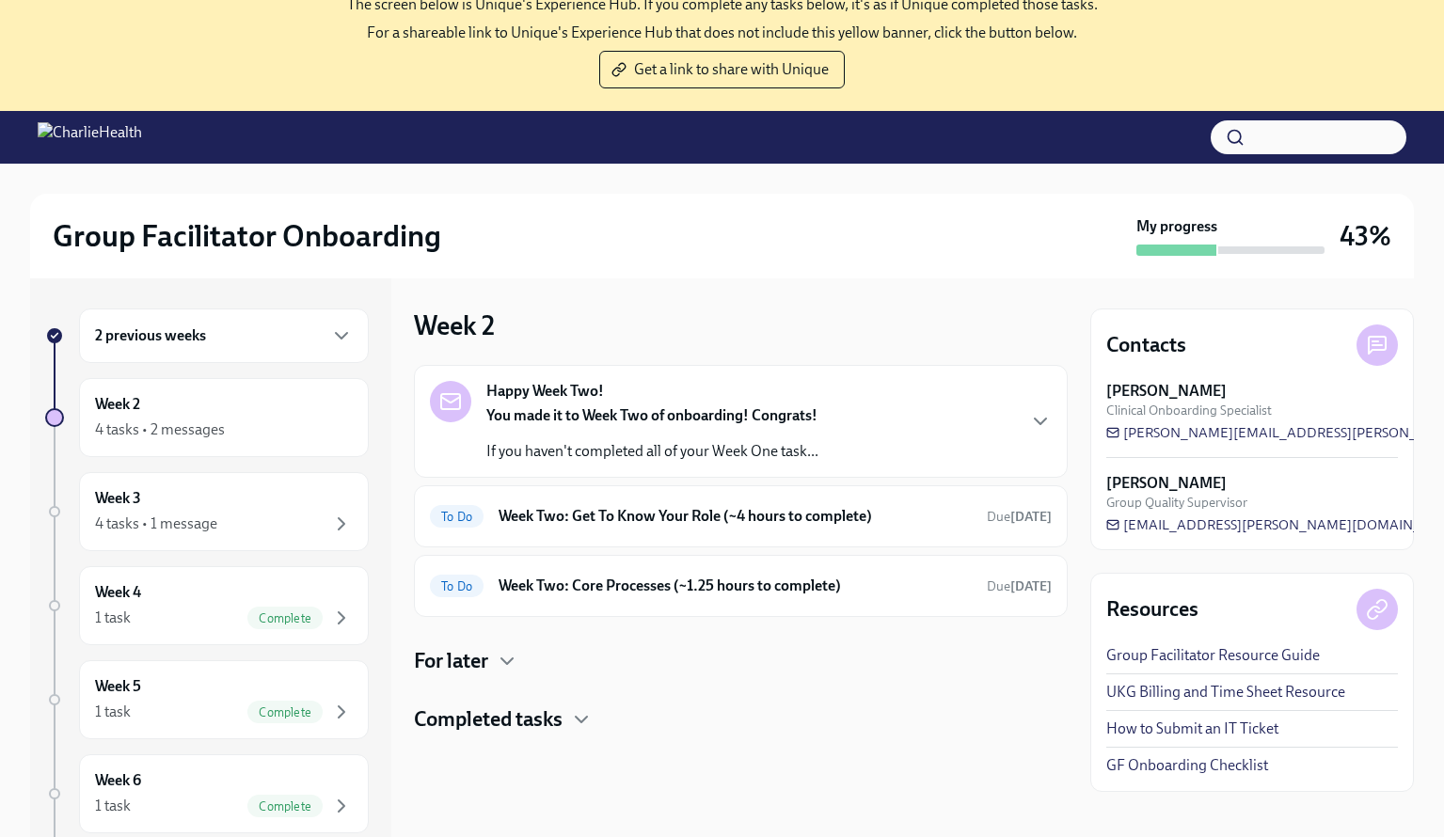
scroll to position [147, 0]
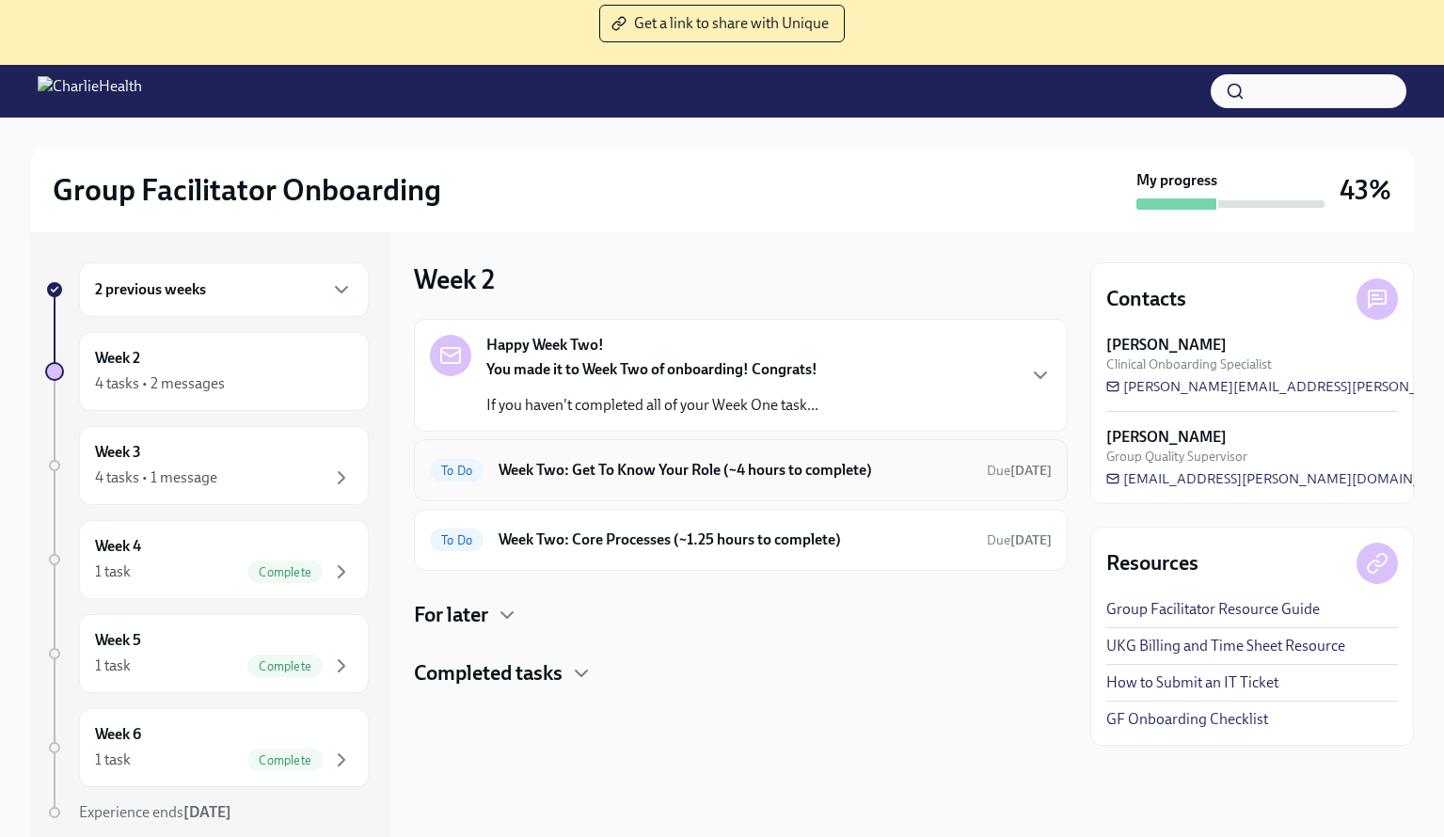
click at [569, 469] on h6 "Week Two: Get To Know Your Role (~4 hours to complete)" at bounding box center [735, 470] width 473 height 21
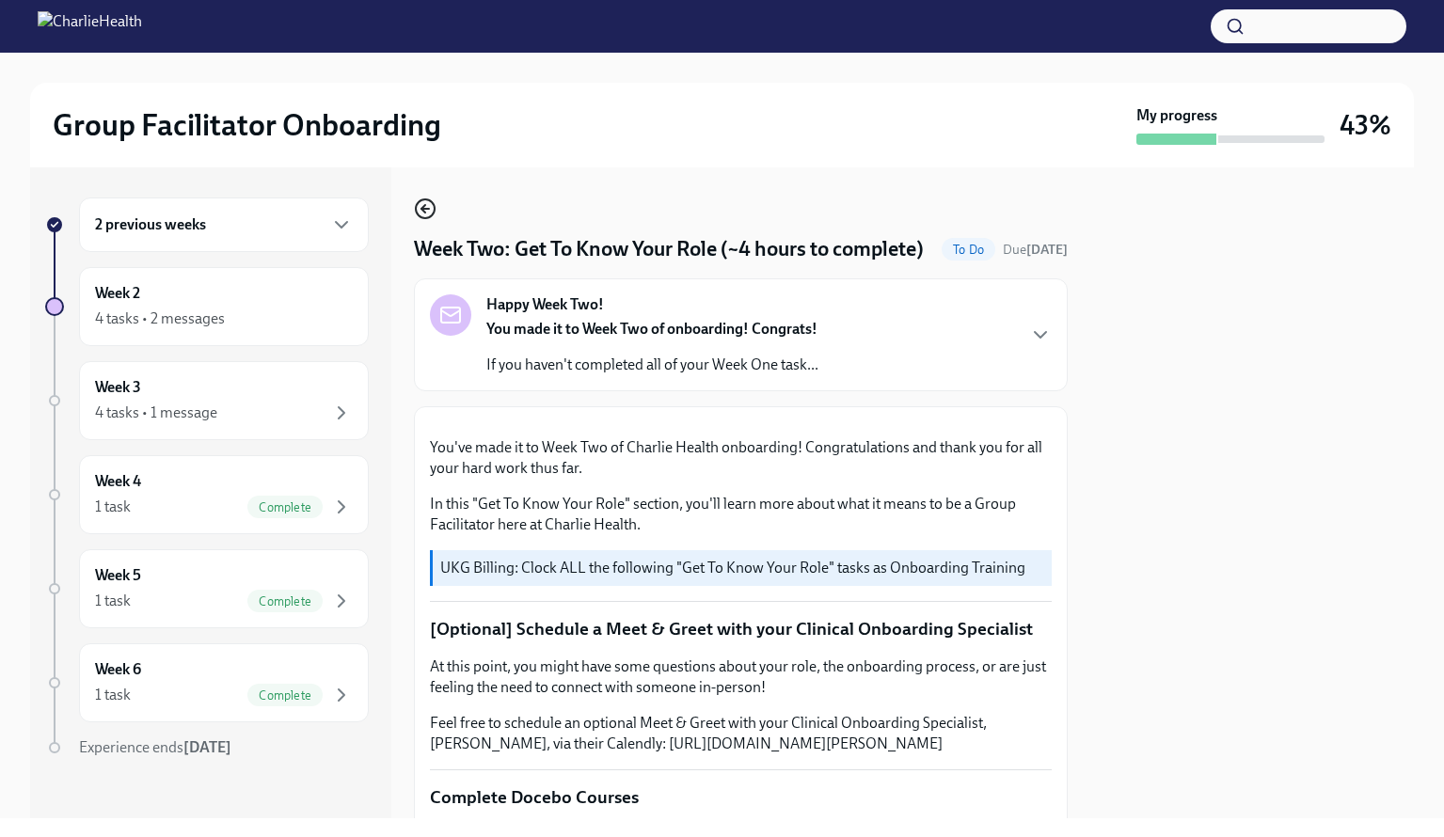
click at [423, 209] on icon "button" at bounding box center [425, 209] width 8 height 0
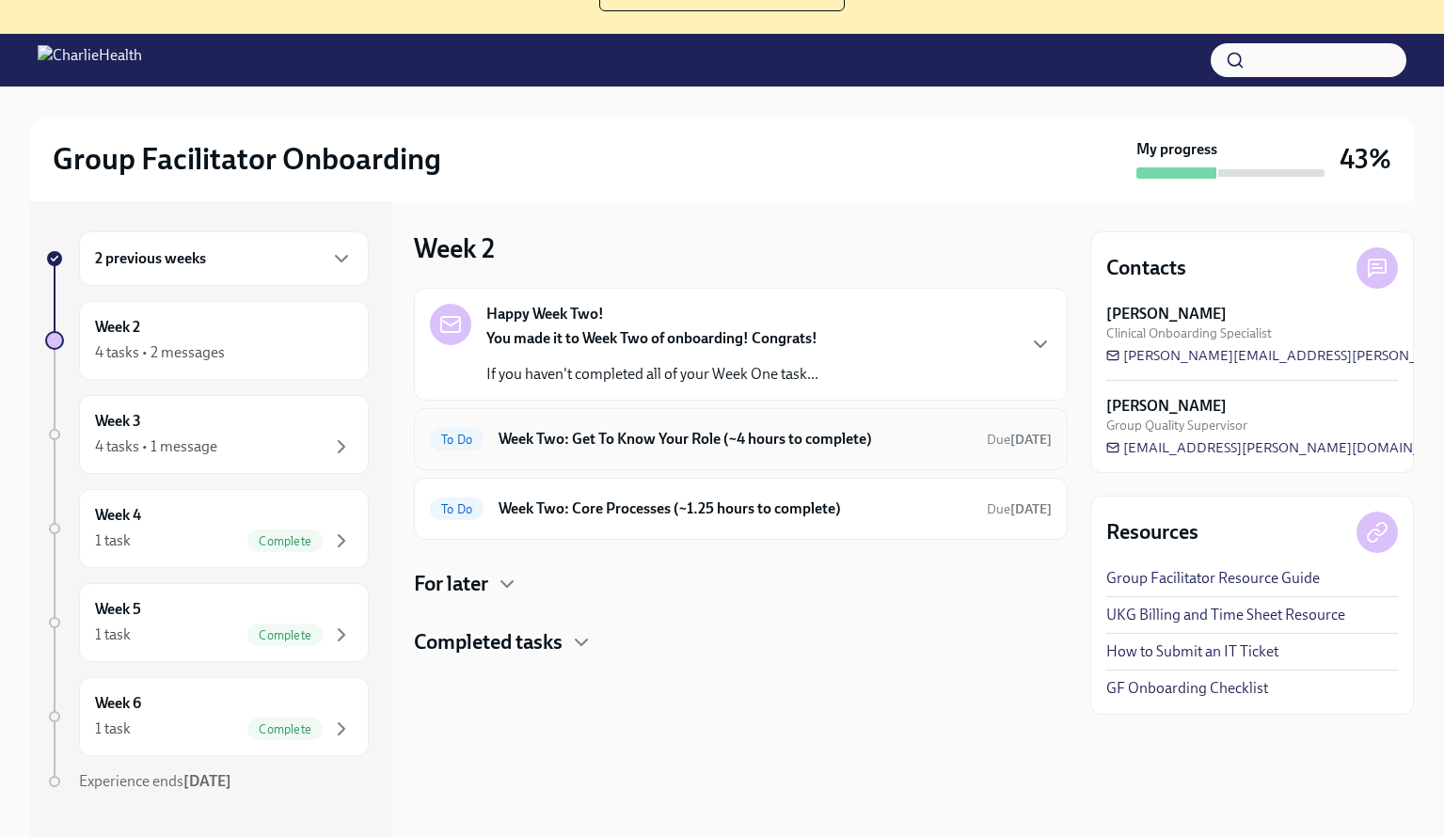
scroll to position [193, 0]
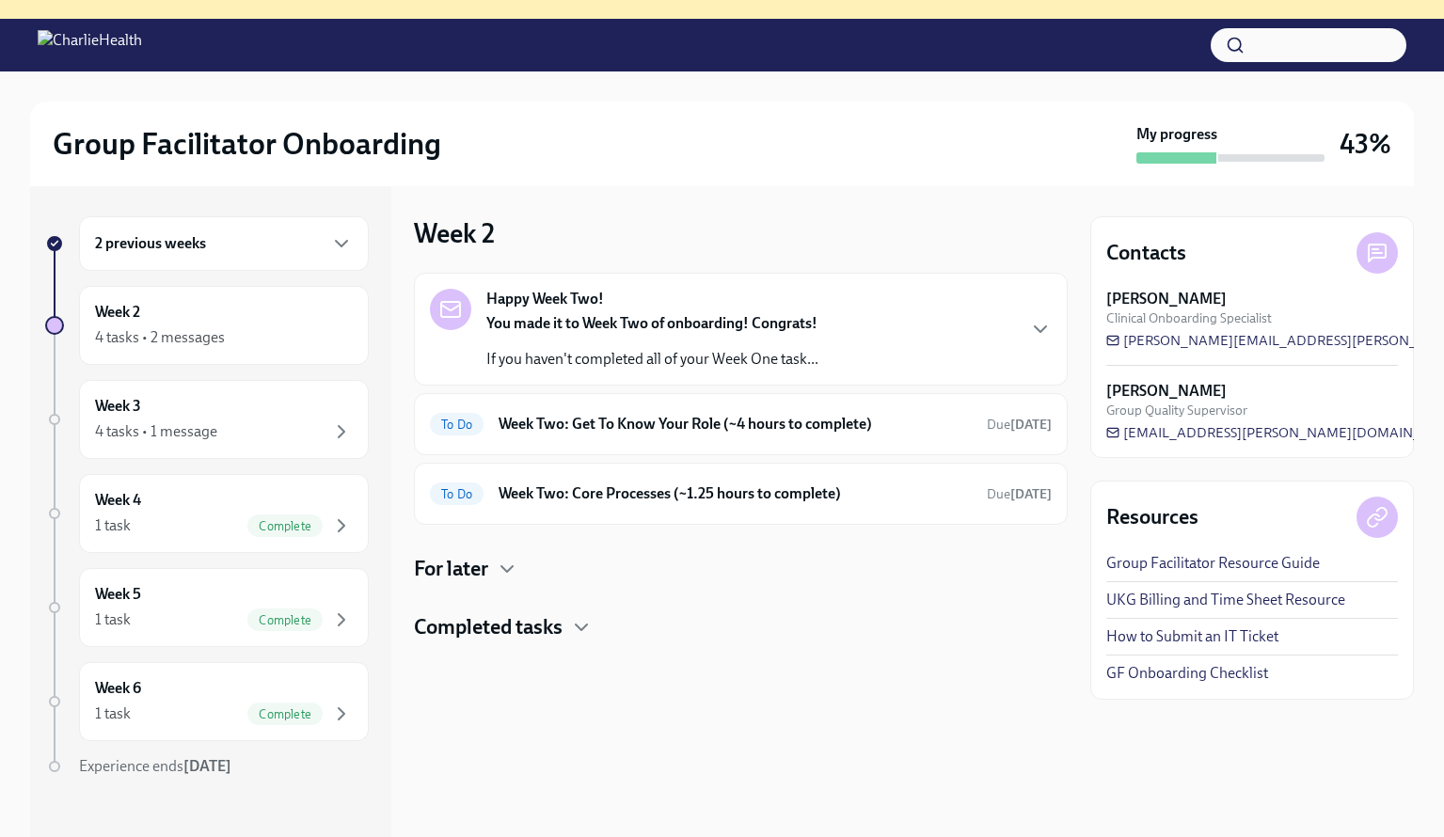
click at [461, 579] on h4 "For later" at bounding box center [451, 569] width 74 height 28
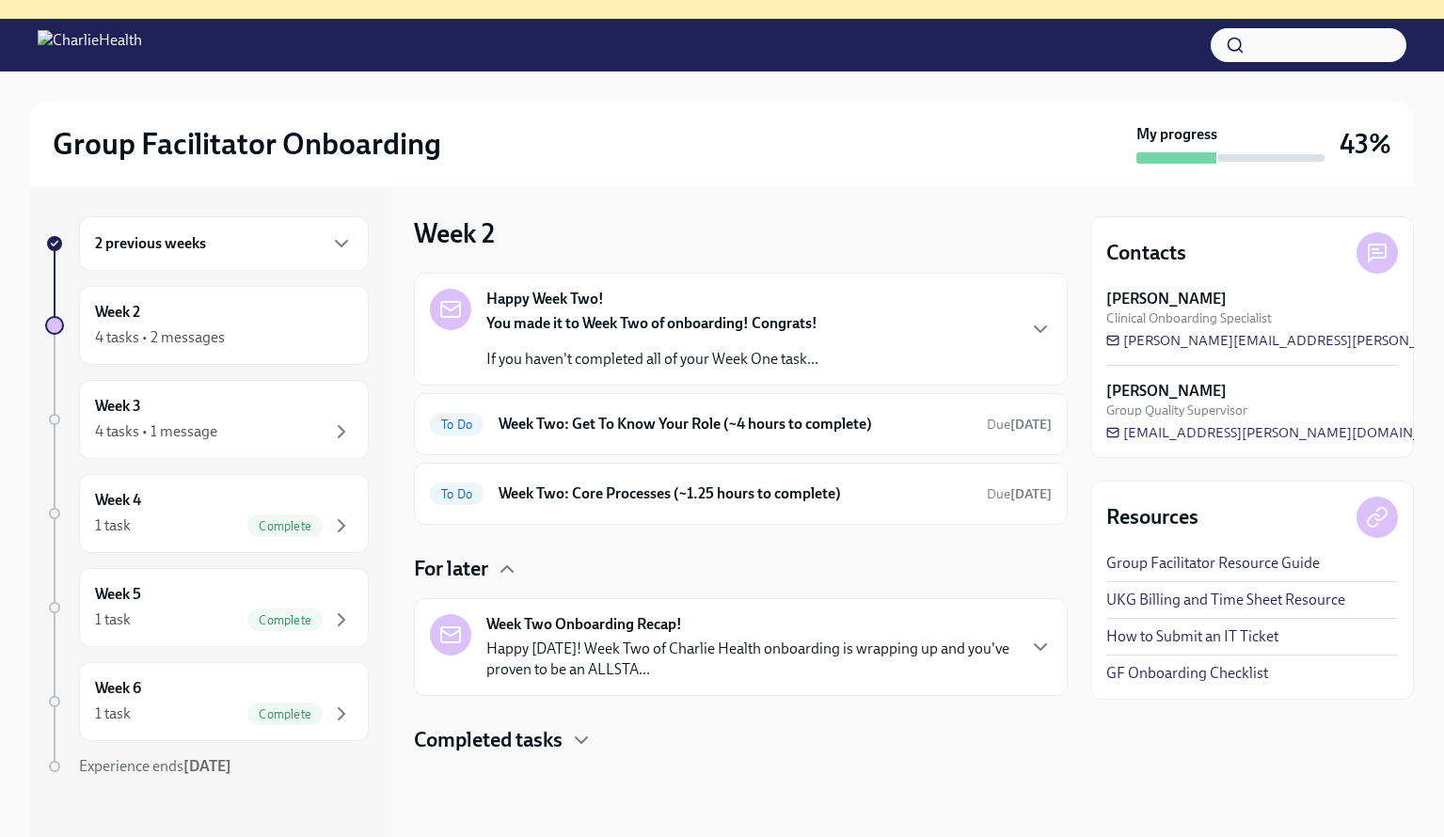
click at [479, 733] on h4 "Completed tasks" at bounding box center [488, 740] width 149 height 28
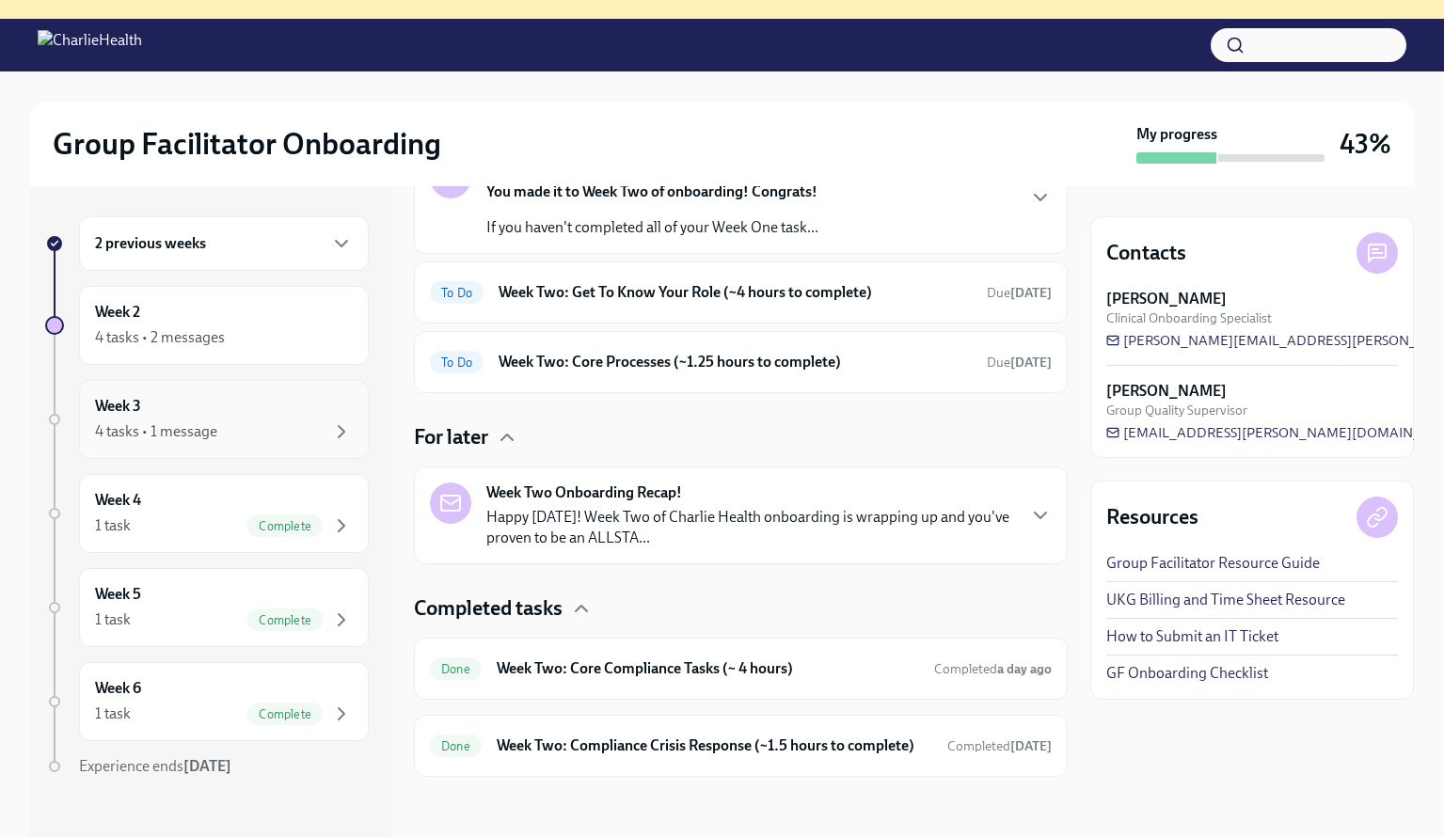
click at [182, 421] on div "4 tasks • 1 message" at bounding box center [156, 431] width 122 height 21
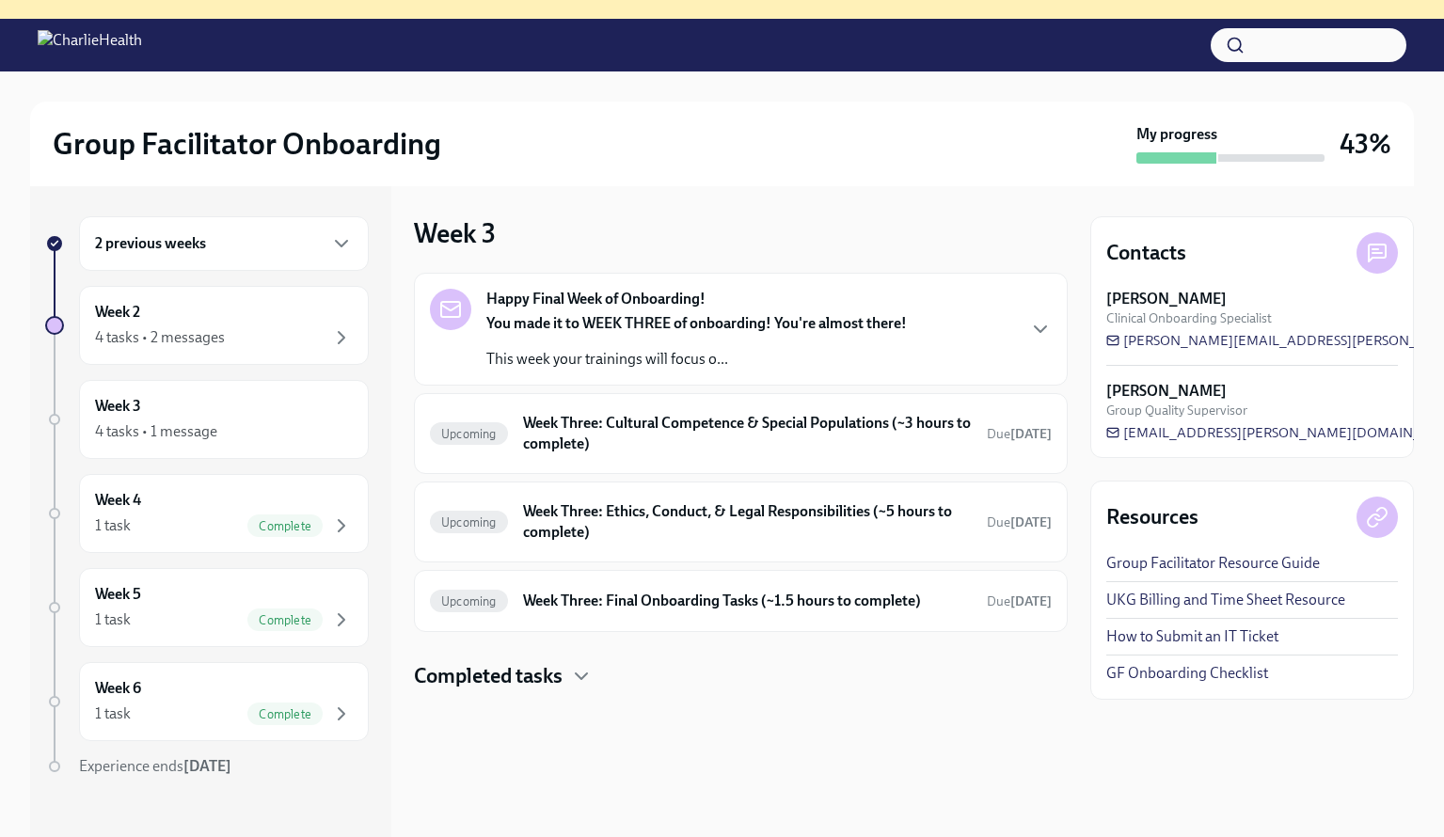
click at [516, 674] on h4 "Completed tasks" at bounding box center [488, 676] width 149 height 28
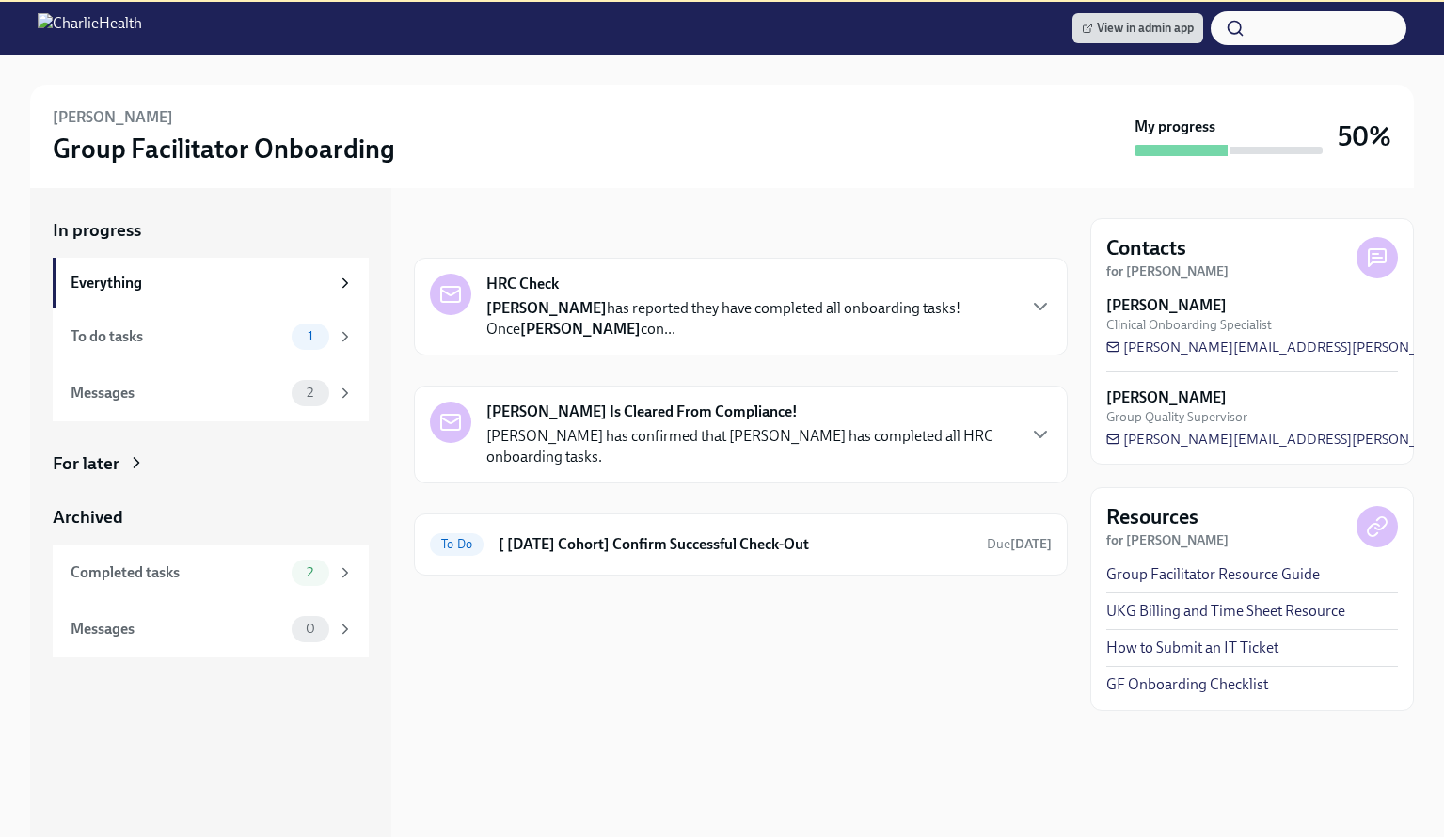
scroll to position [212, 0]
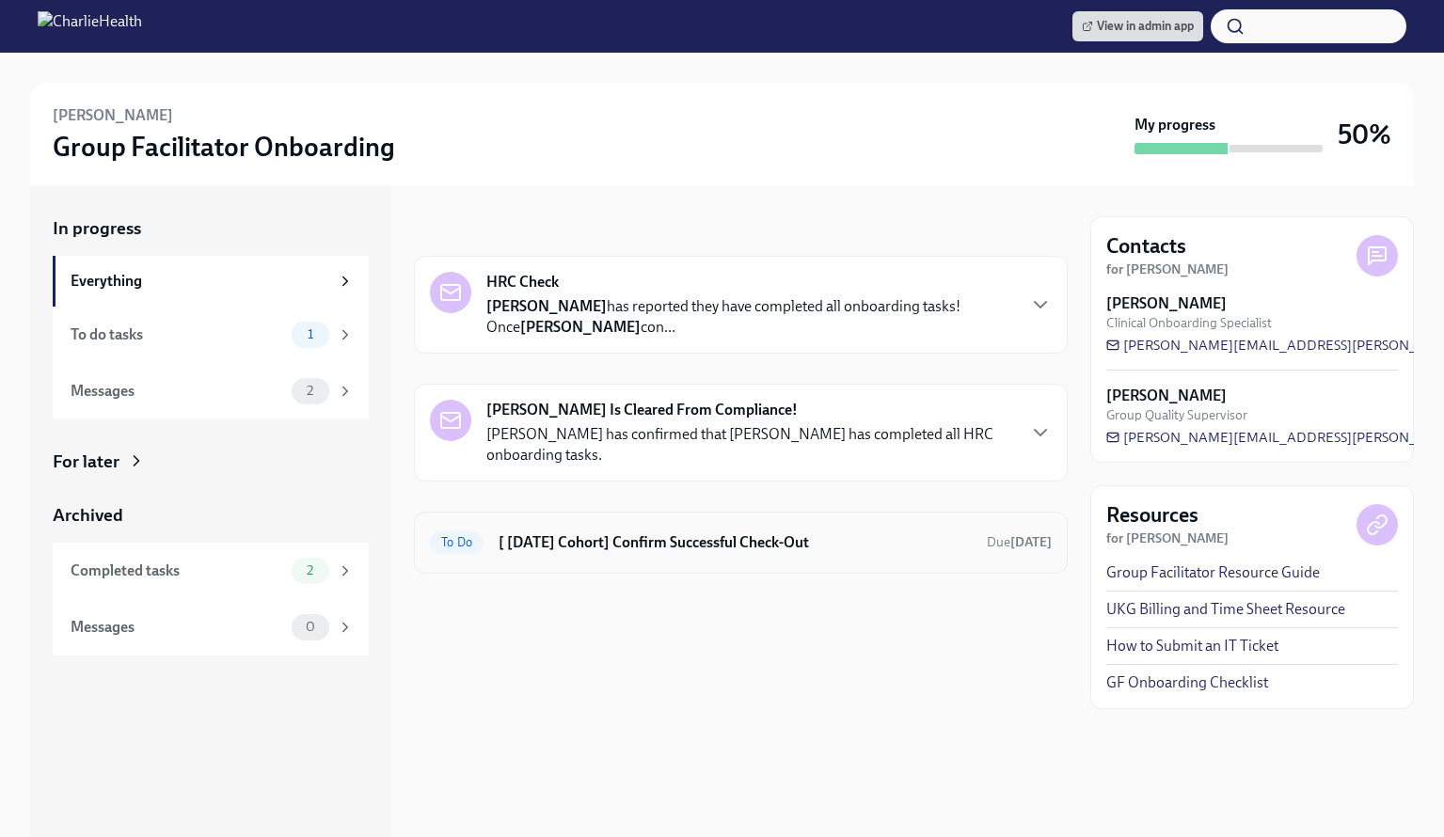
click at [643, 532] on h6 "[ [DATE] Cohort] Confirm Successful Check-Out" at bounding box center [735, 542] width 473 height 21
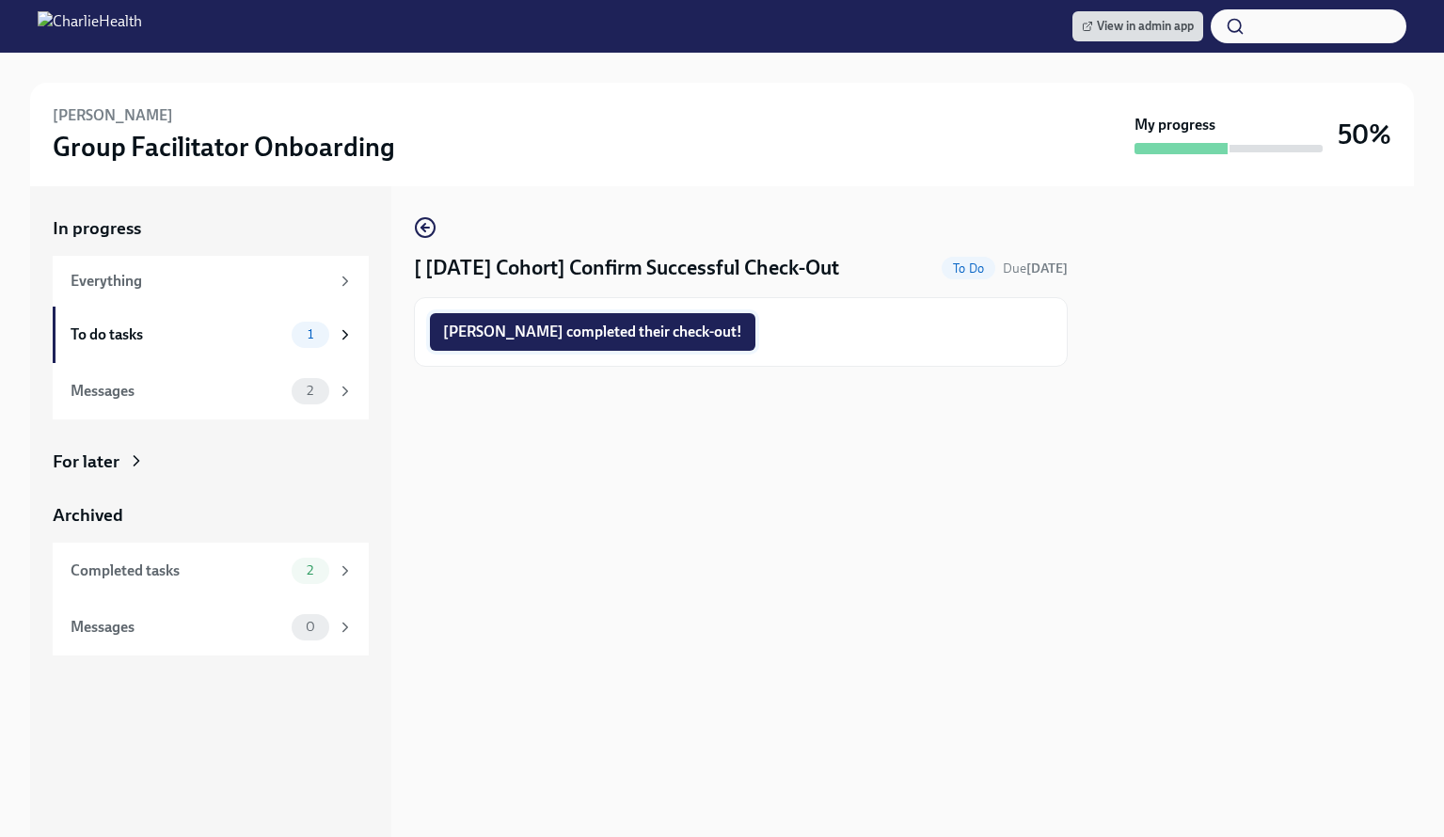
click at [559, 325] on span "Katherine completed their check-out!" at bounding box center [592, 332] width 299 height 19
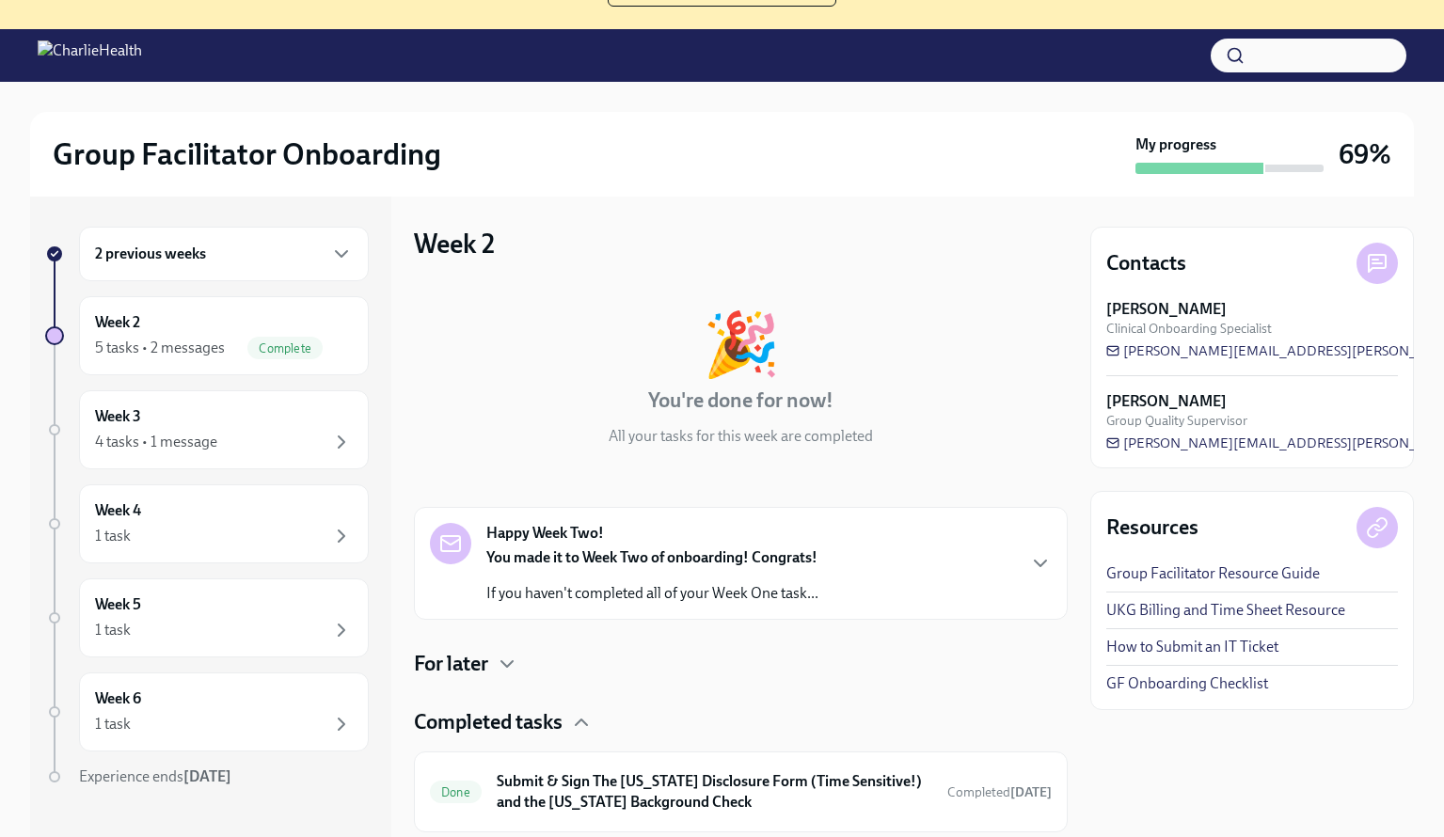
scroll to position [193, 0]
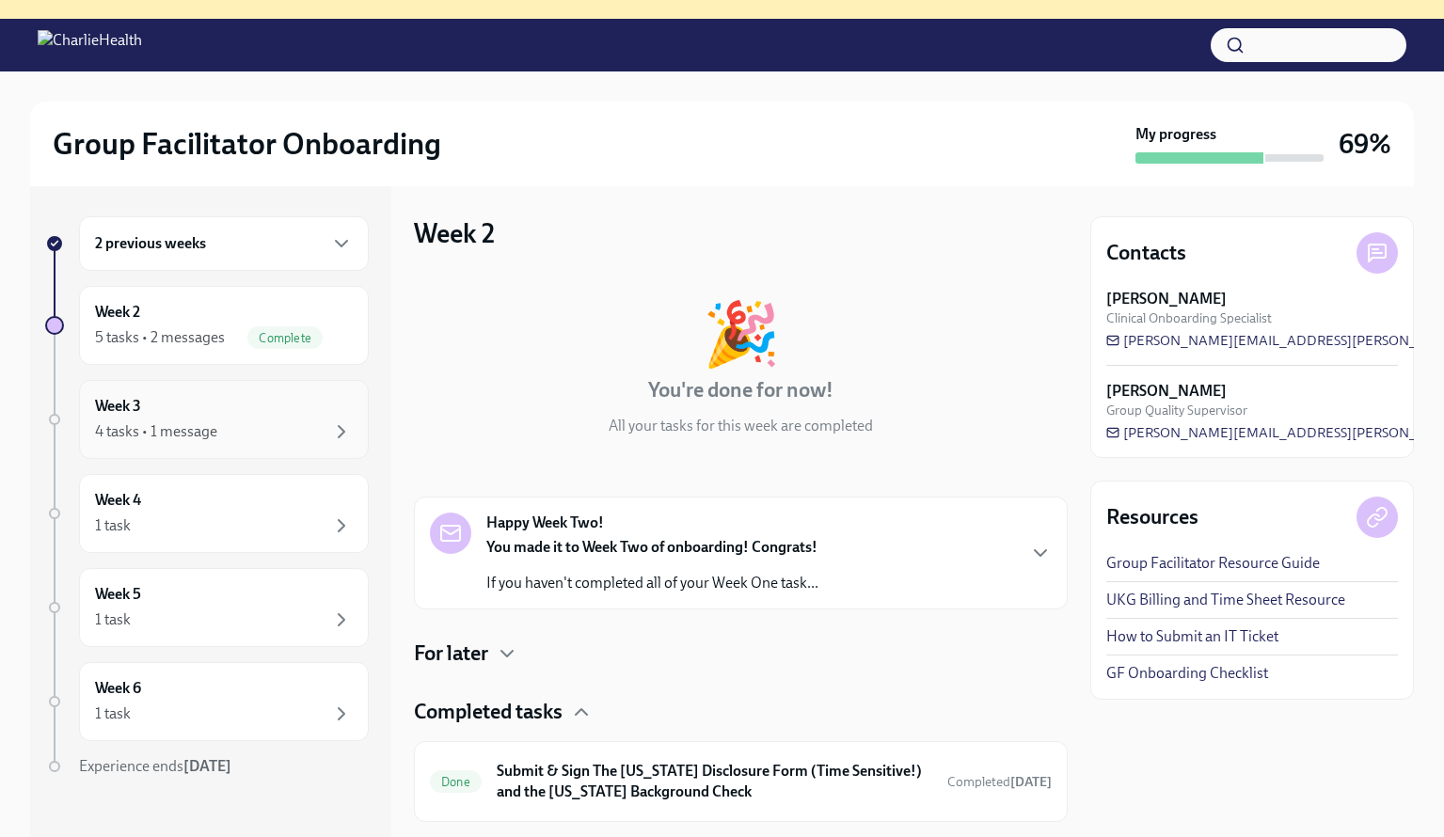
click at [181, 424] on div "4 tasks • 1 message" at bounding box center [156, 431] width 122 height 21
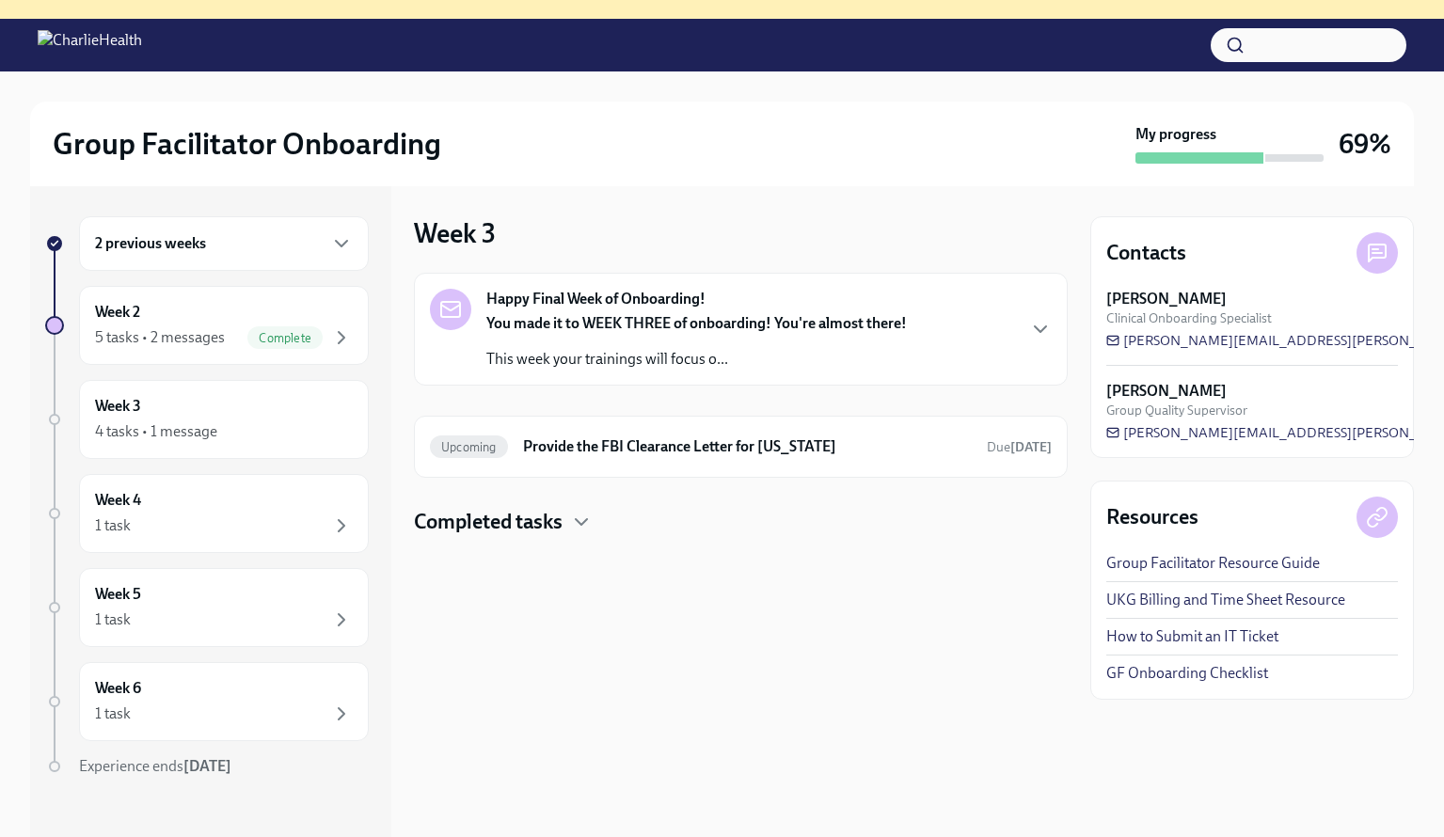
click at [536, 519] on h4 "Completed tasks" at bounding box center [488, 522] width 149 height 28
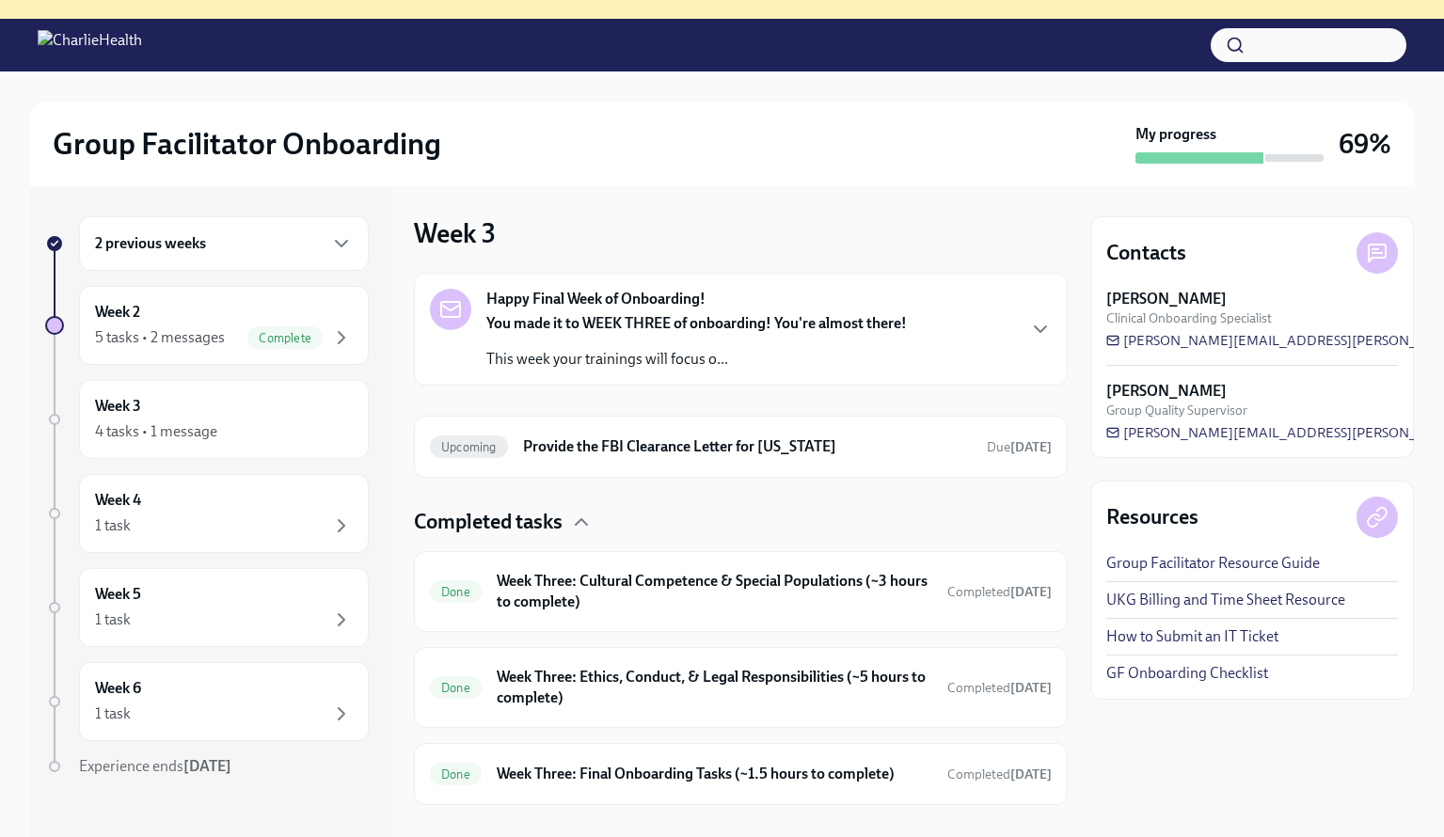
scroll to position [28, 0]
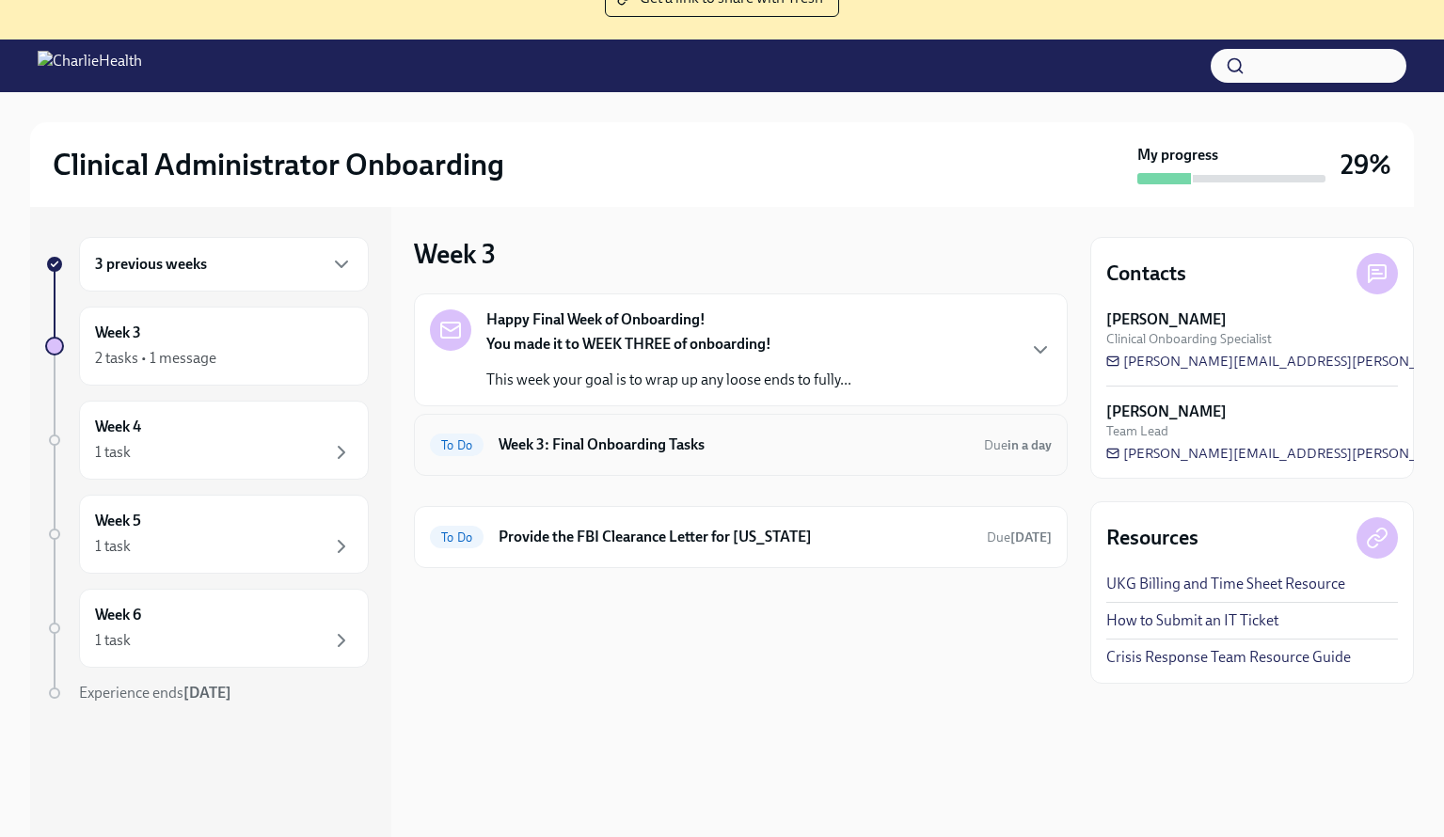
scroll to position [176, 0]
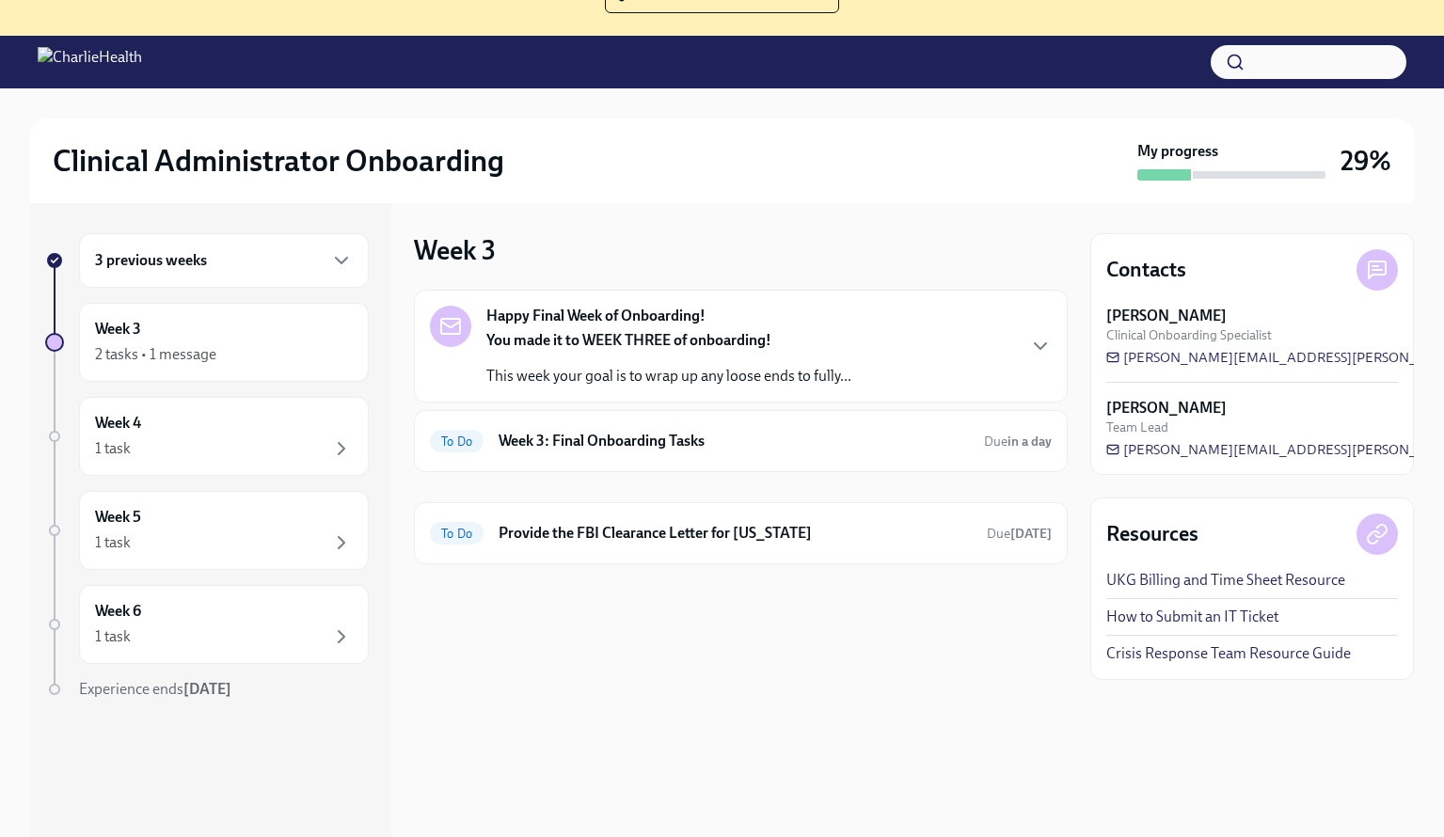
click at [153, 262] on h6 "3 previous weeks" at bounding box center [151, 260] width 112 height 21
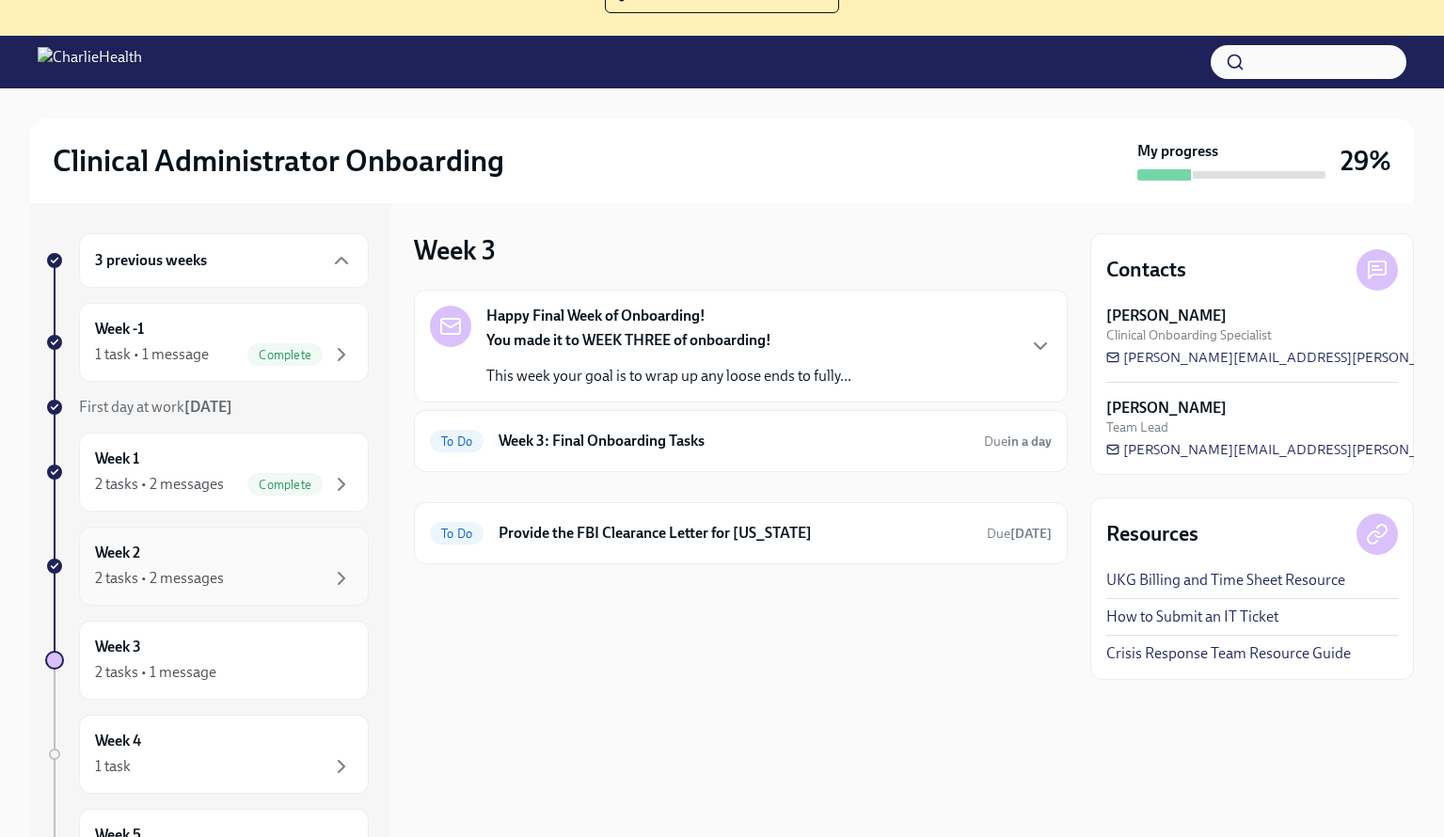
click at [173, 564] on div "Week 2 2 tasks • 2 messages" at bounding box center [224, 566] width 258 height 47
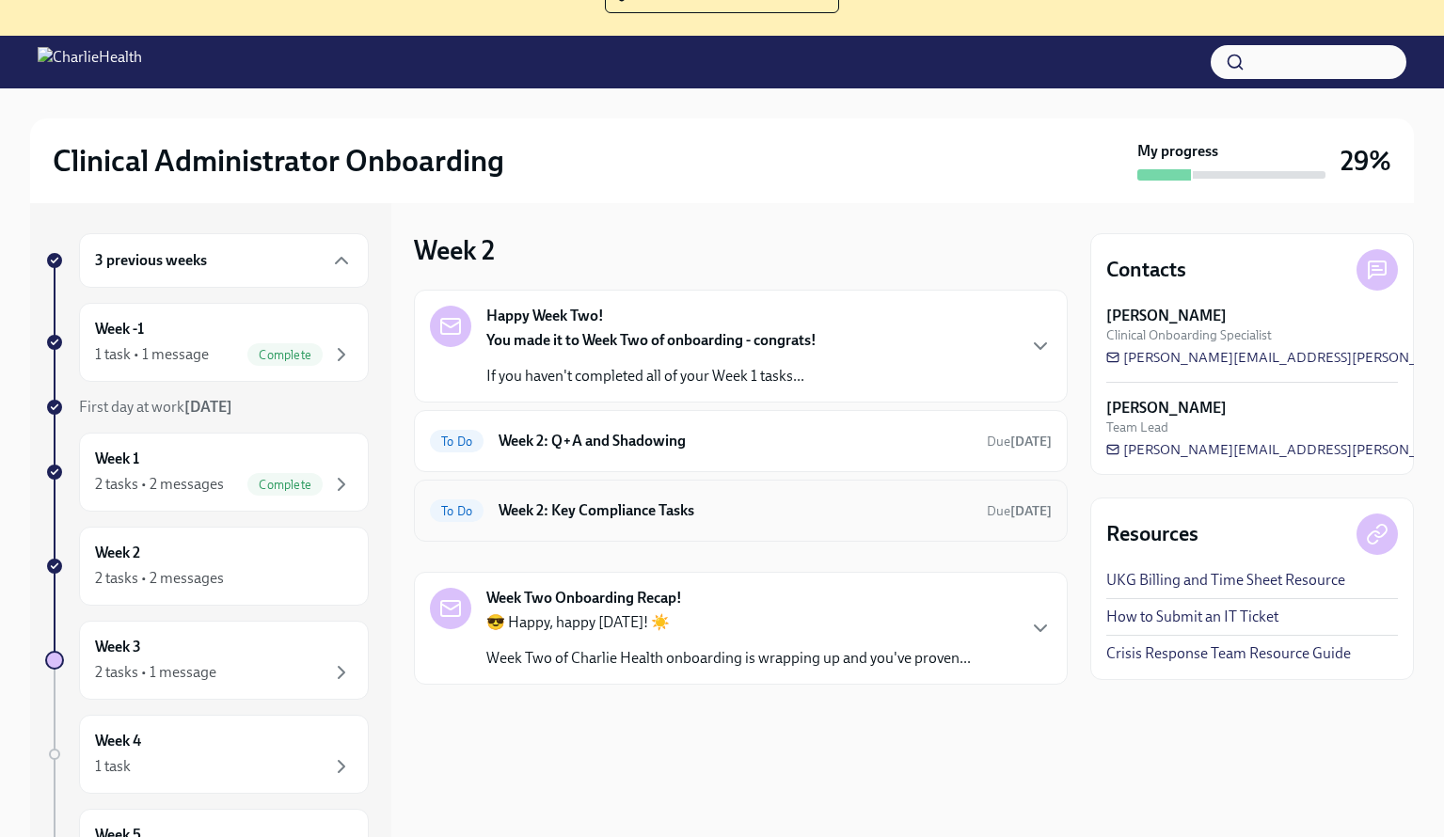
click at [800, 508] on h6 "Week 2: Key Compliance Tasks" at bounding box center [735, 510] width 473 height 21
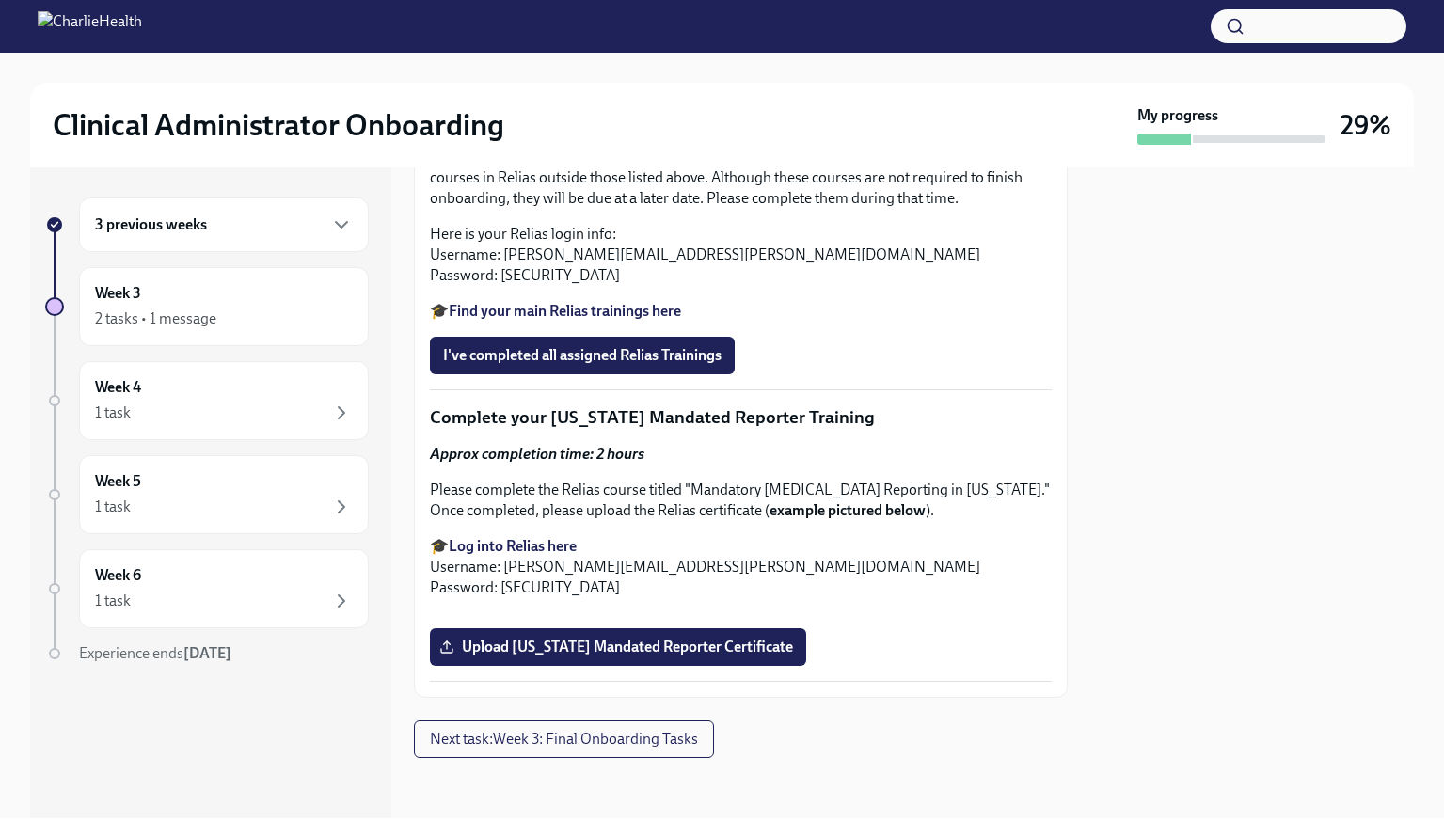
scroll to position [2018, 0]
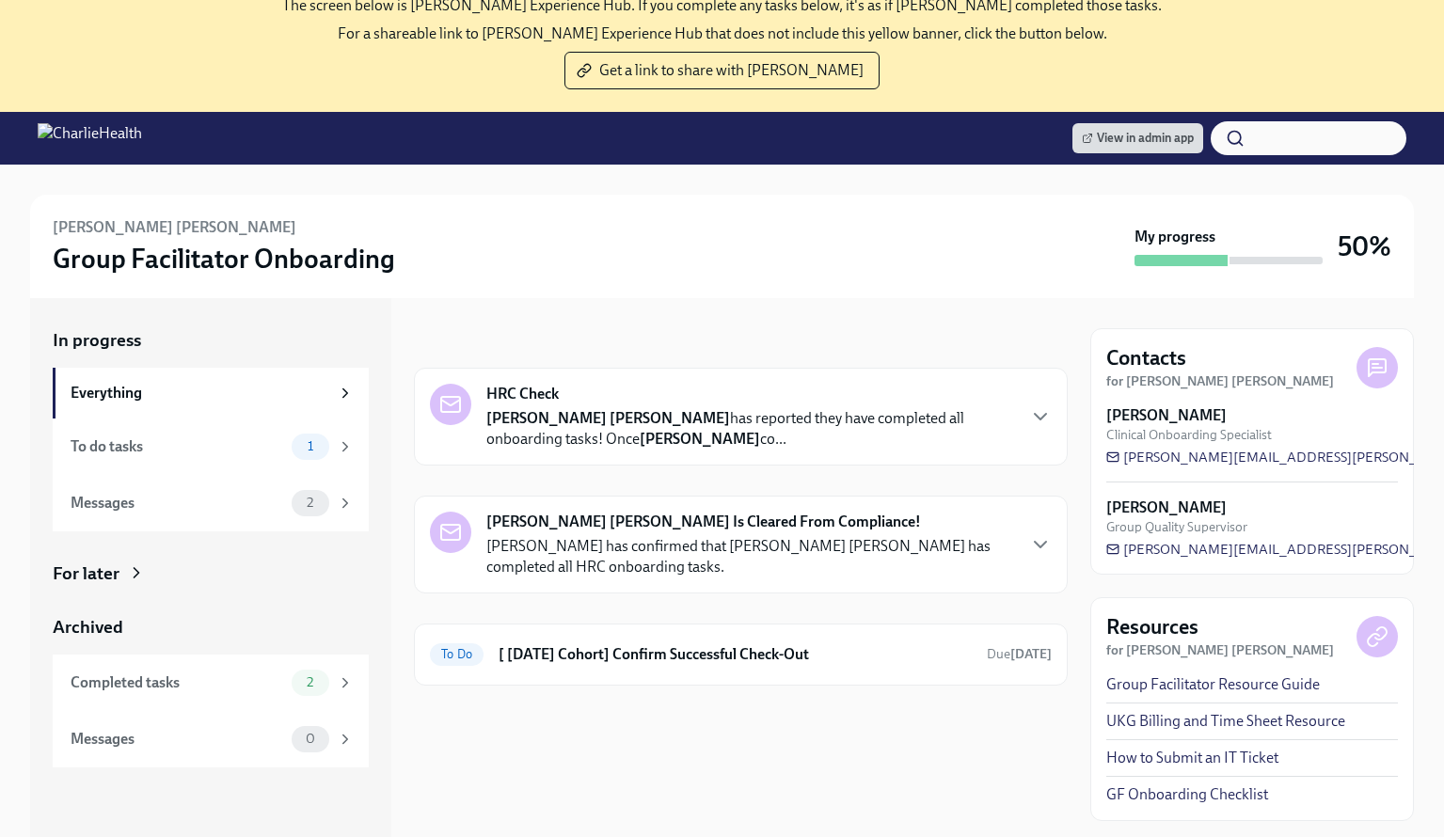
scroll to position [109, 0]
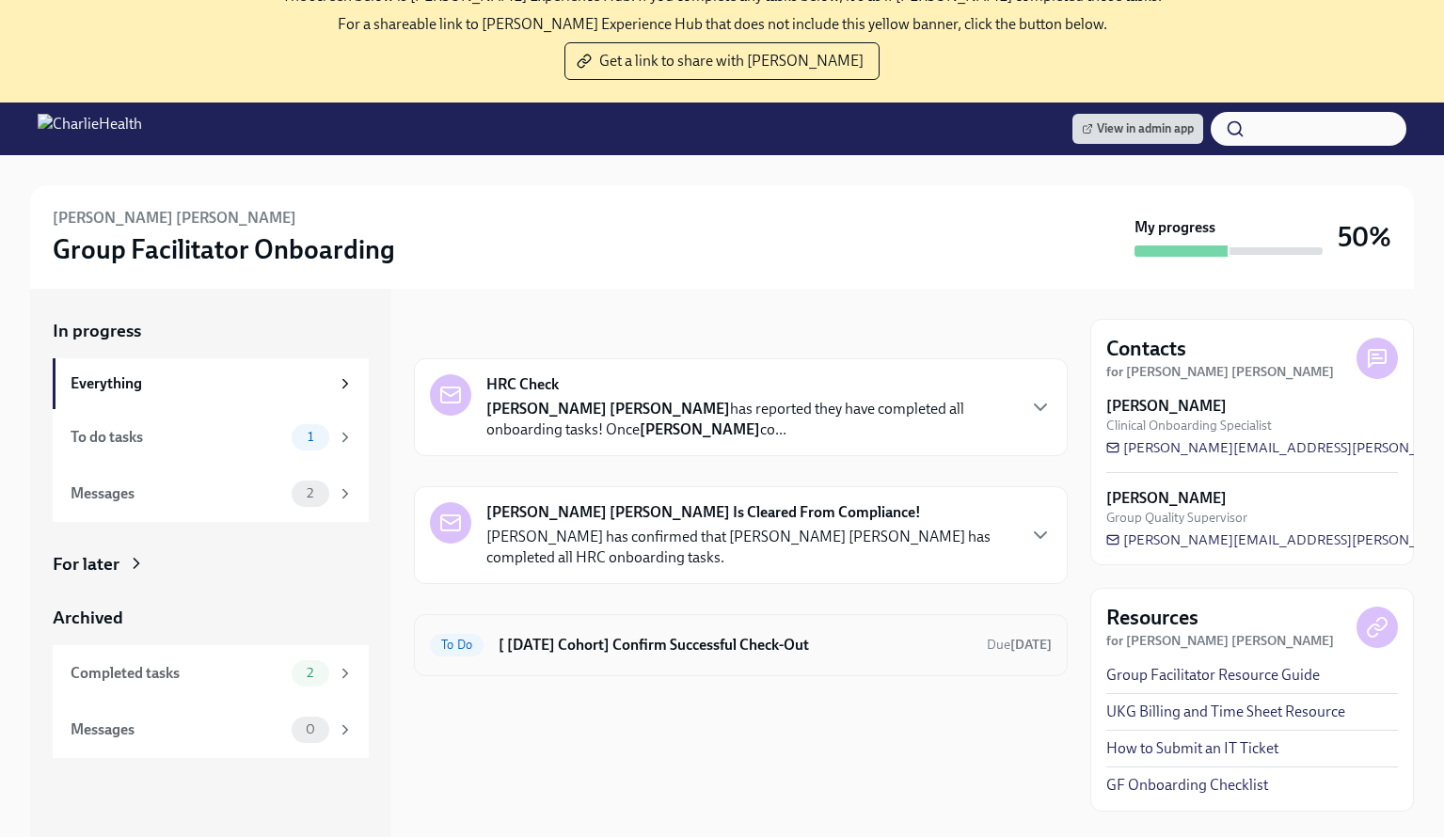
click at [683, 643] on h6 "[ [DATE] Cohort] Confirm Successful Check-Out" at bounding box center [735, 645] width 473 height 21
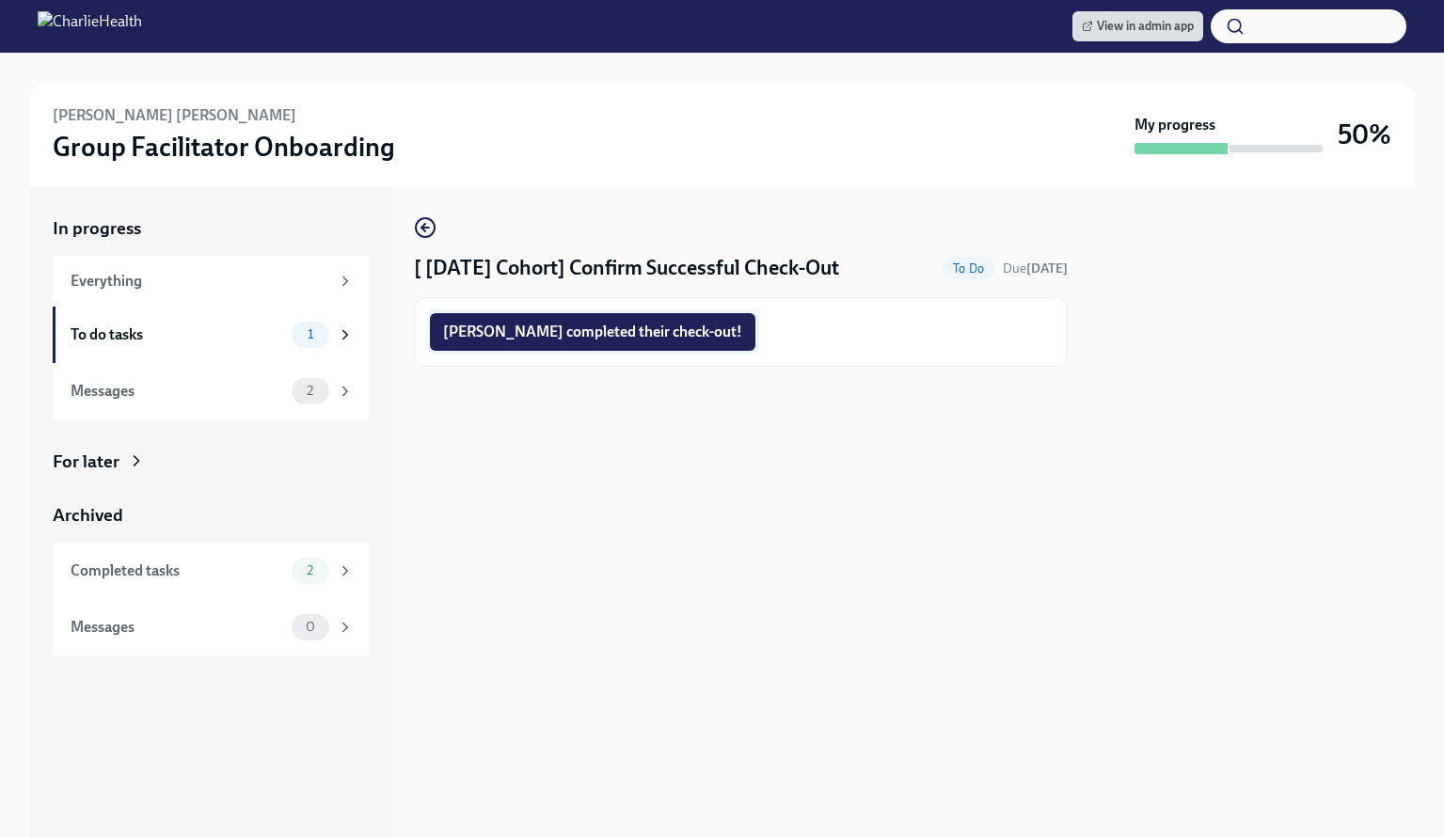
click at [523, 340] on span "[PERSON_NAME] completed their check-out!" at bounding box center [592, 332] width 299 height 19
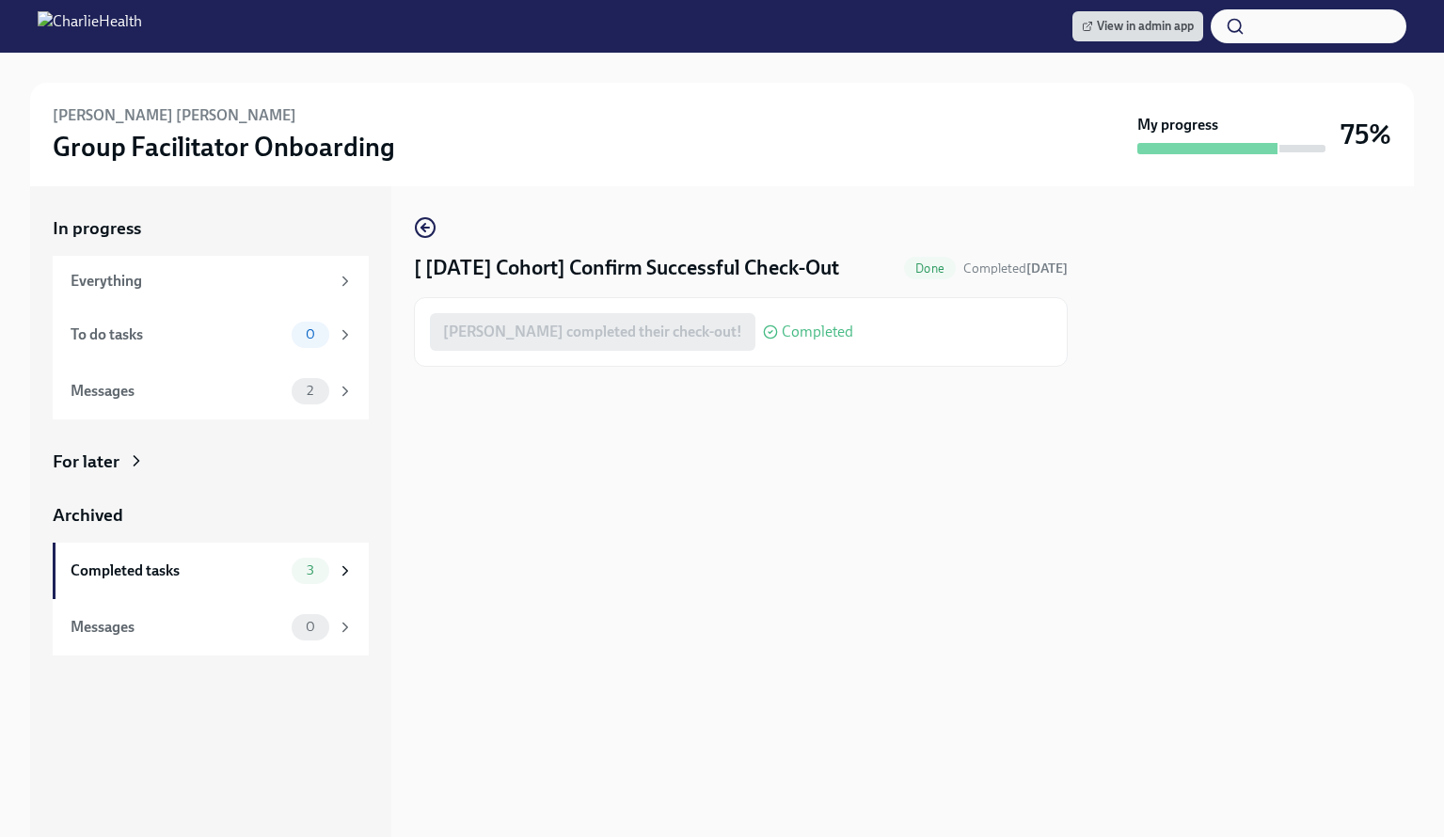
click at [128, 460] on icon at bounding box center [136, 461] width 19 height 19
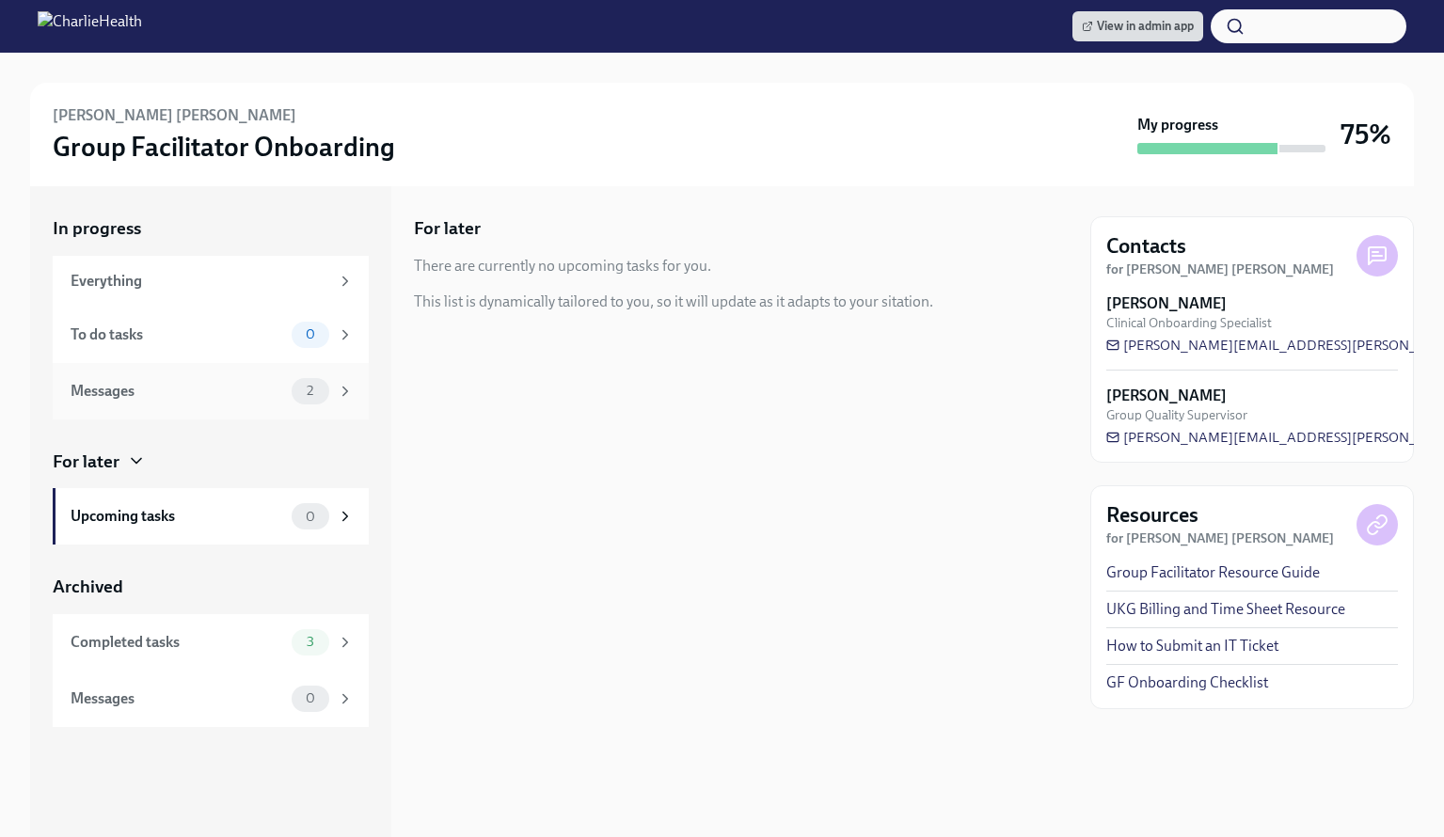
click at [254, 393] on div "Messages" at bounding box center [178, 391] width 214 height 21
